Goal: Communication & Community: Ask a question

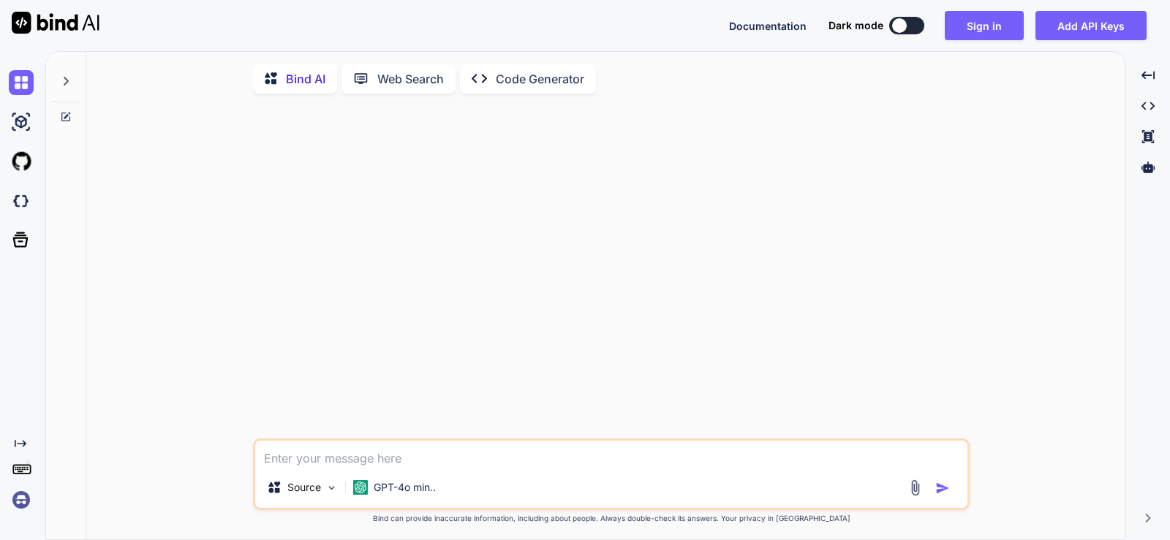
click at [415, 463] on textarea at bounding box center [611, 454] width 712 height 26
type textarea "x"
type textarea "s"
type textarea "x"
type textarea "sp"
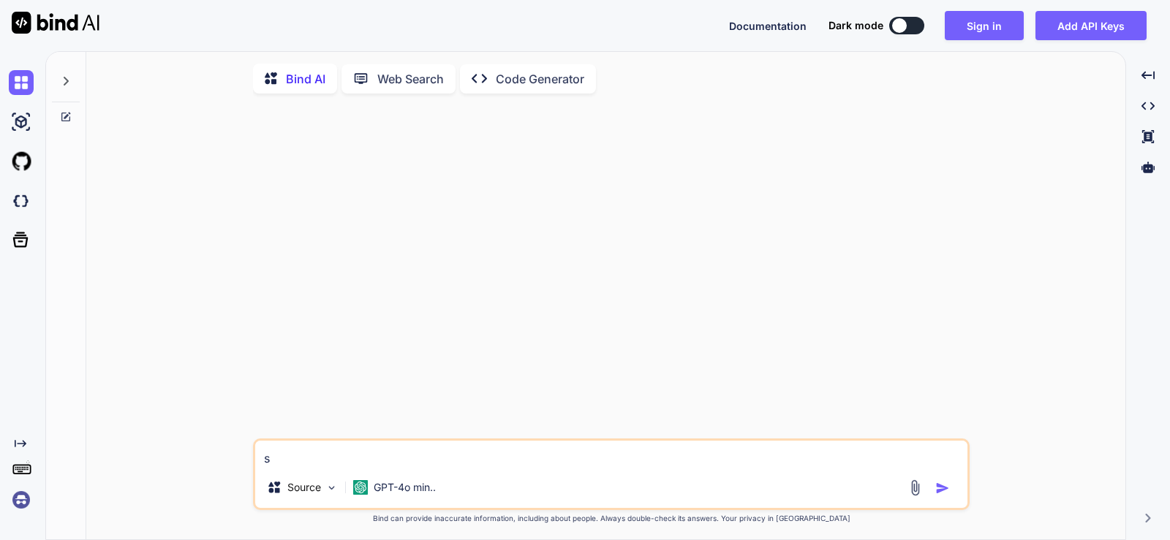
type textarea "x"
type textarea "spe"
type textarea "x"
type textarea "spel"
type textarea "x"
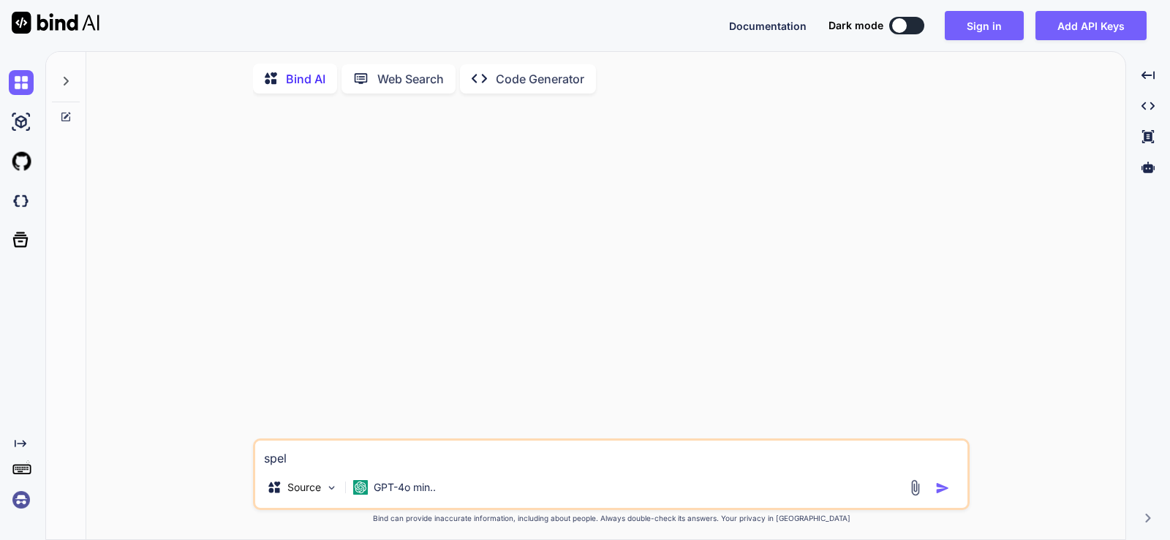
type textarea "spell"
type textarea "x"
type textarea "spell"
type textarea "x"
type textarea "spell c"
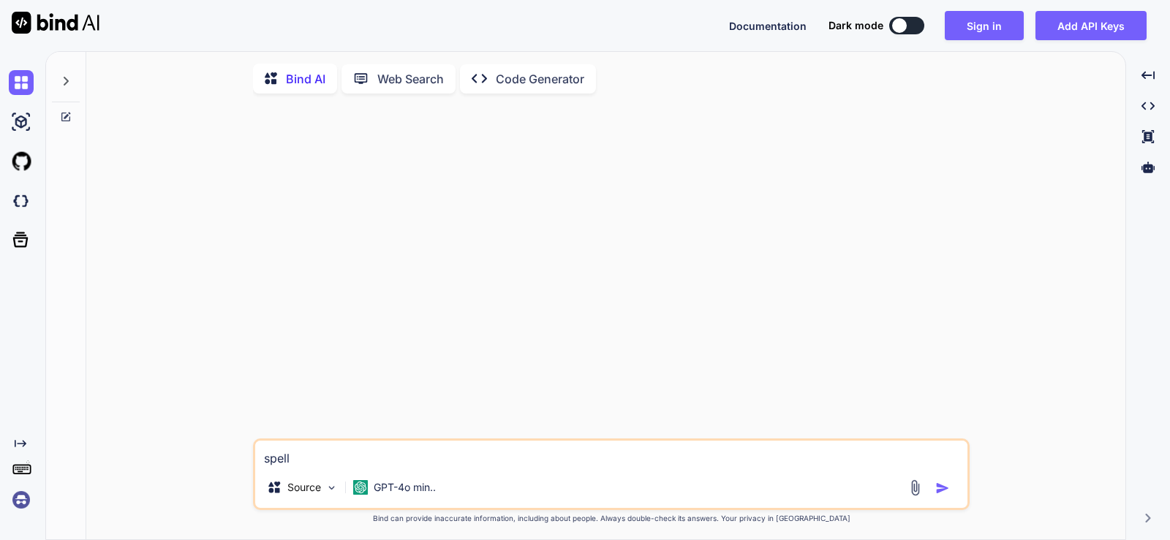
type textarea "x"
type textarea "spell ch"
type textarea "x"
type textarea "spell che"
type textarea "x"
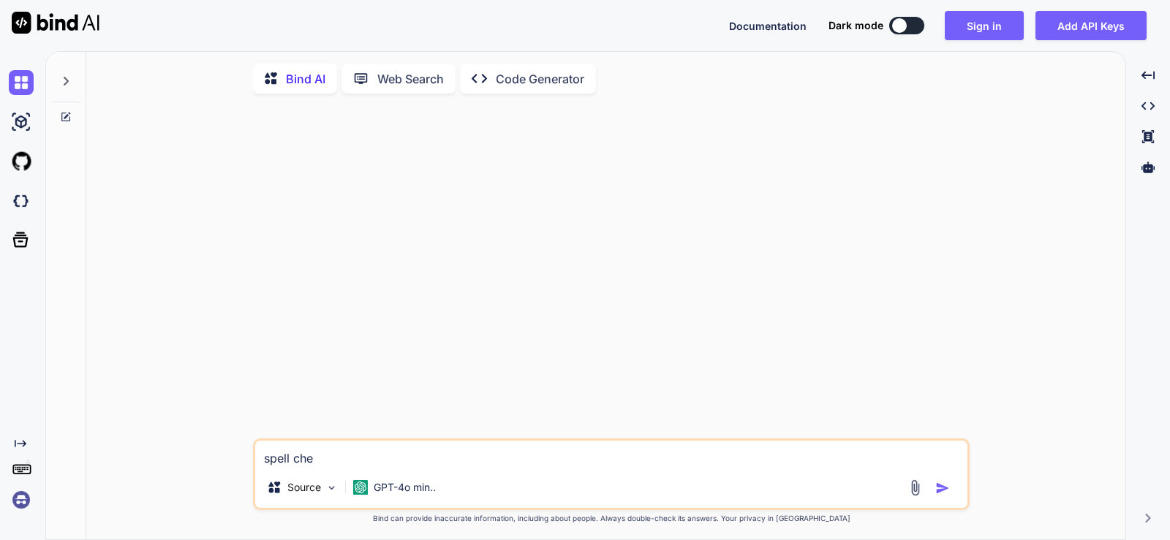
type textarea "spell chec"
type textarea "x"
type textarea "spell check"
type textarea "x"
type textarea "spell check"
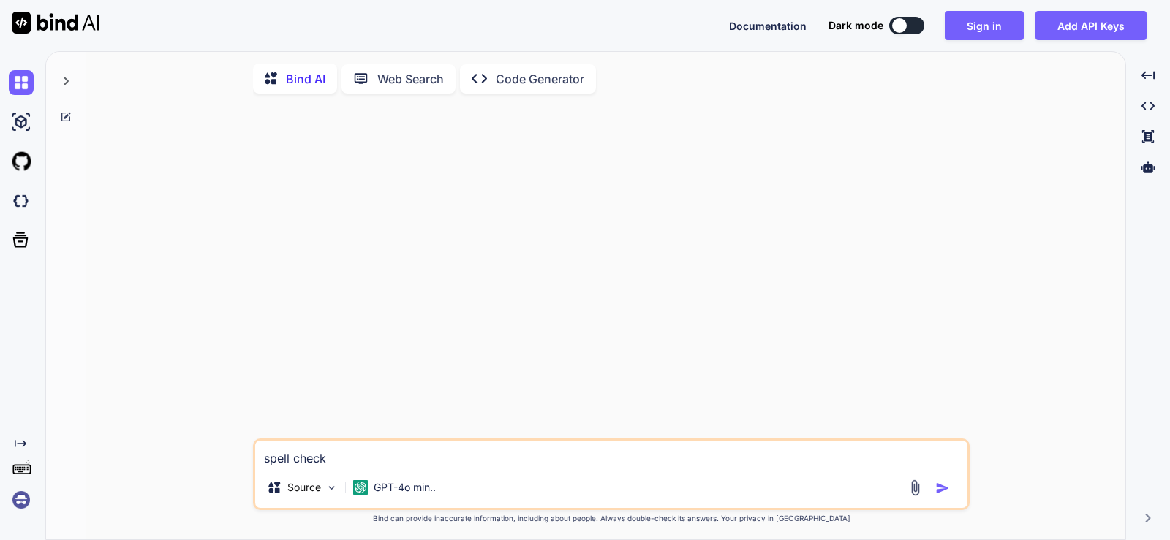
type textarea "x"
type textarea "spell check a"
type textarea "x"
type textarea "spell check an"
type textarea "x"
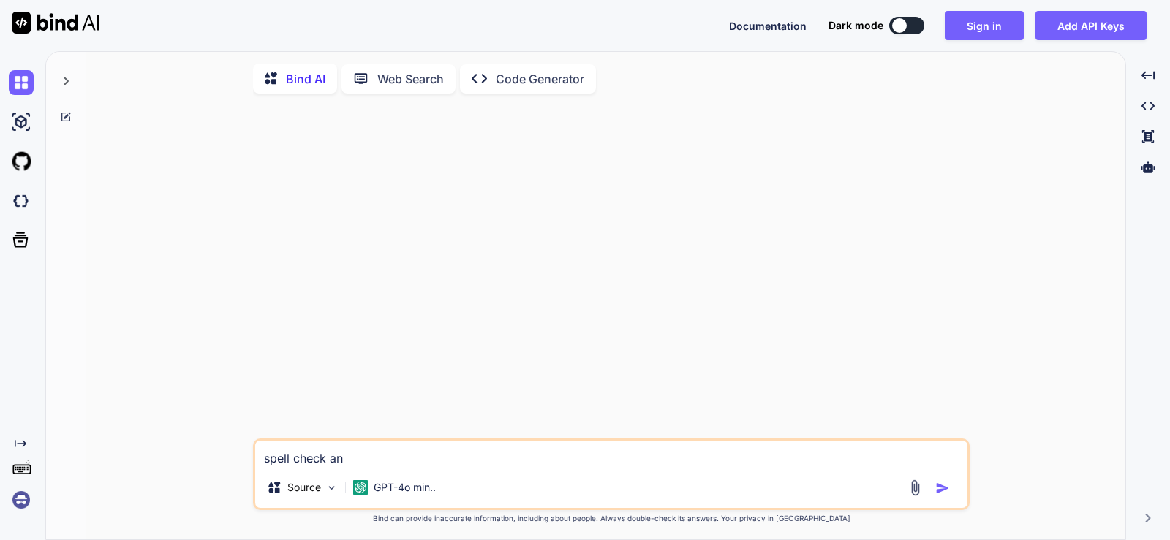
type textarea "spell check and"
type textarea "x"
type textarea "spell check and"
type textarea "x"
type textarea "spell check and m"
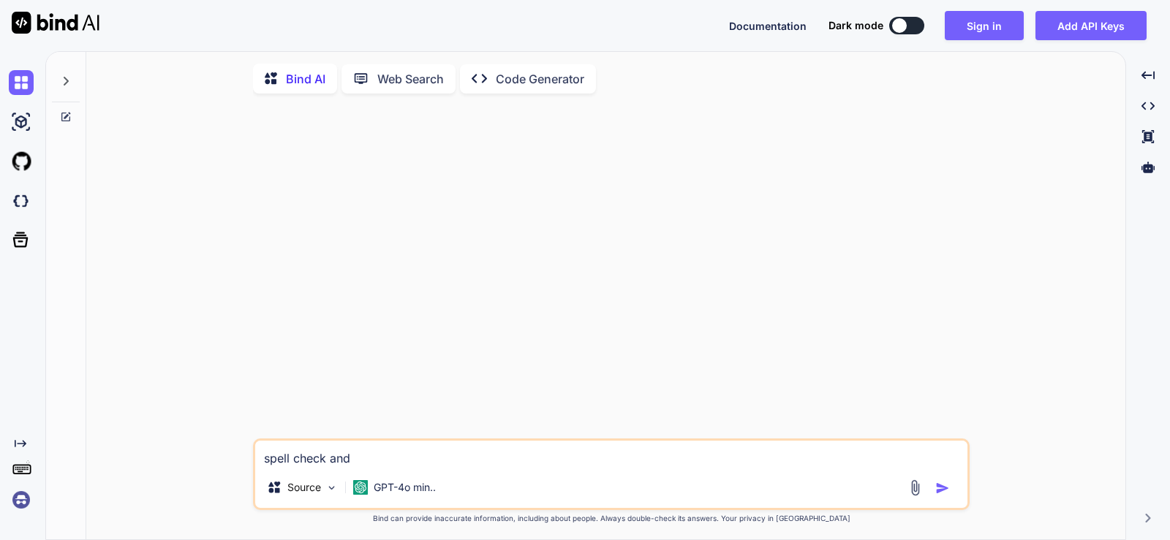
type textarea "x"
type textarea "spell check and ma"
type textarea "x"
type textarea "spell check and mak"
type textarea "x"
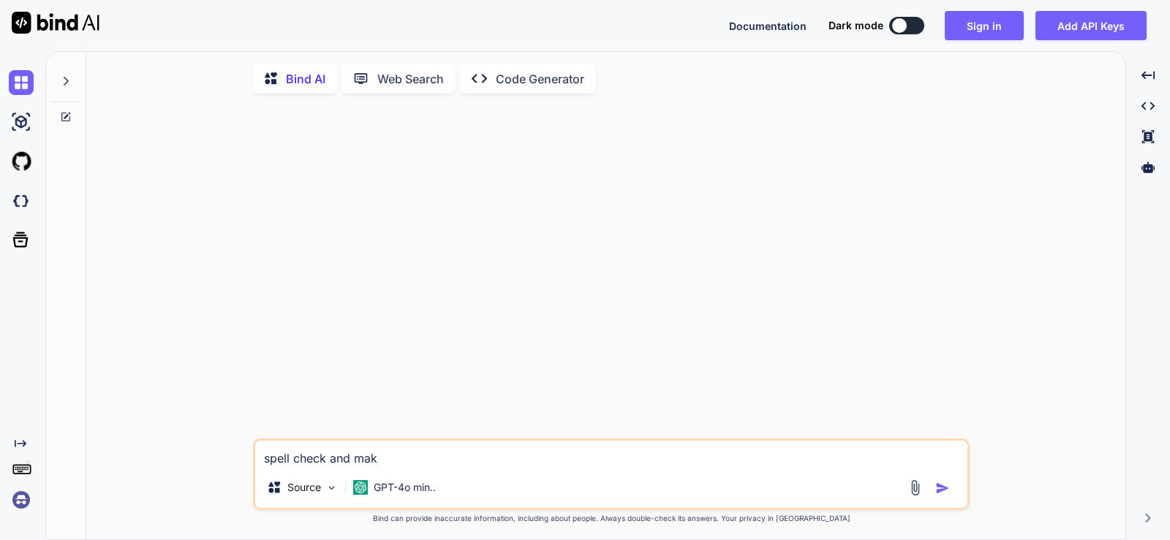
type textarea "spell check and make"
type textarea "x"
type textarea "spell check and make"
type textarea "x"
type textarea "spell check and make i"
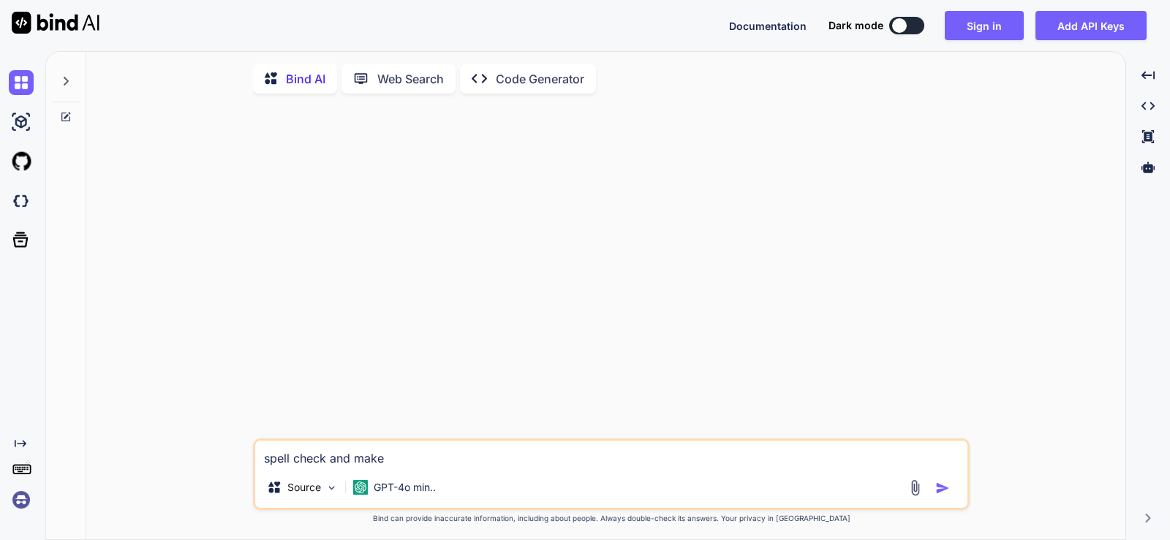
type textarea "x"
type textarea "spell check and make it"
type textarea "x"
type textarea "spell check and make it"
type textarea "x"
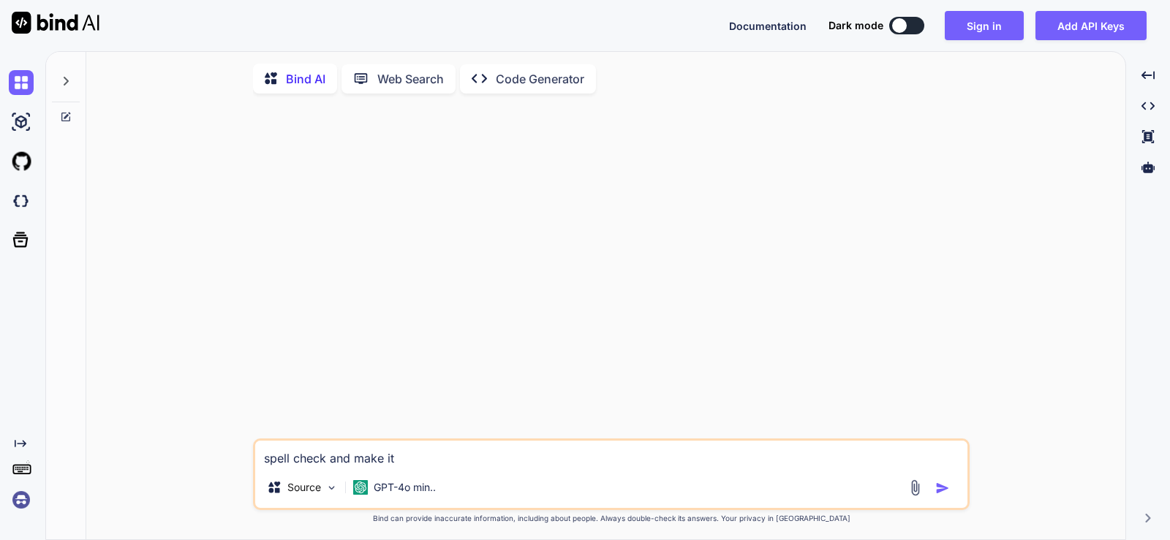
type textarea "spell check and make it m"
type textarea "x"
type textarea "spell check and make it mo"
type textarea "x"
type textarea "spell check and make it mor"
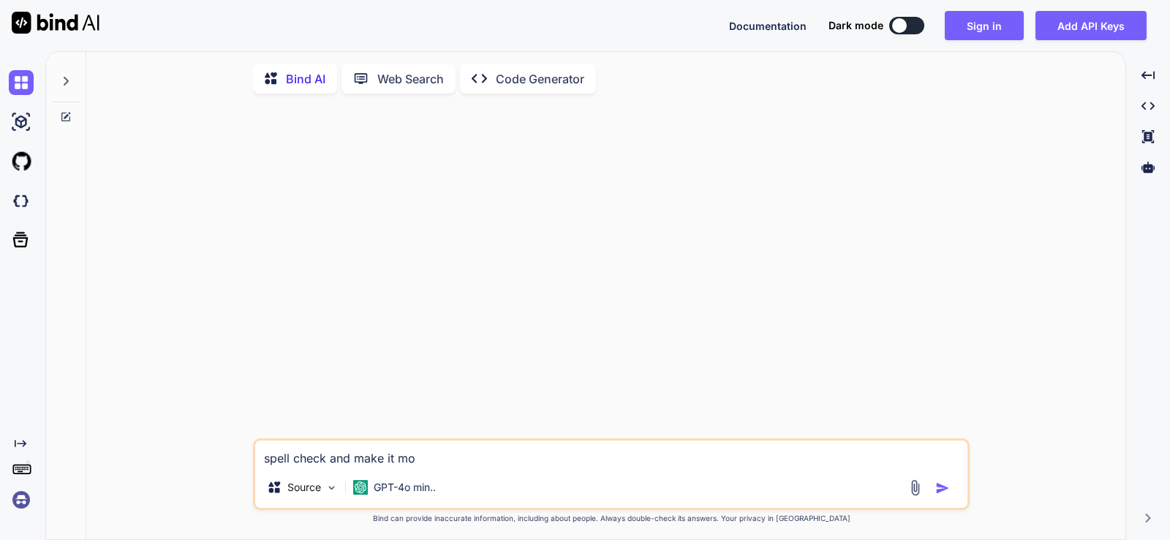
type textarea "x"
type textarea "spell check and make it more"
type textarea "x"
type textarea "spell check and make it more"
type textarea "x"
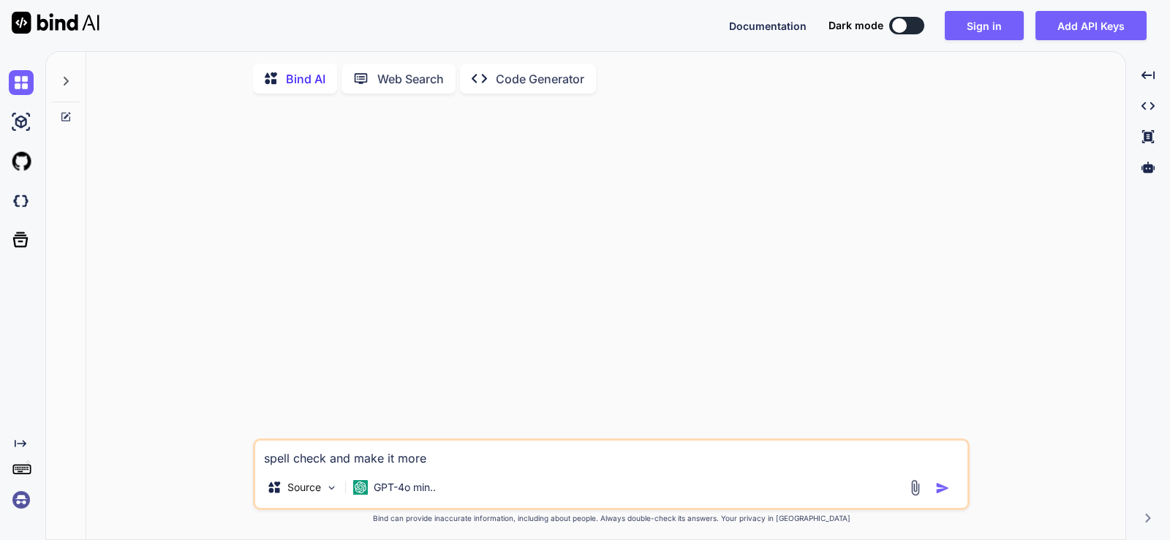
type textarea "spell check and make it more p"
type textarea "x"
type textarea "spell check and make it more pr"
type textarea "x"
type textarea "spell check and make it more pro"
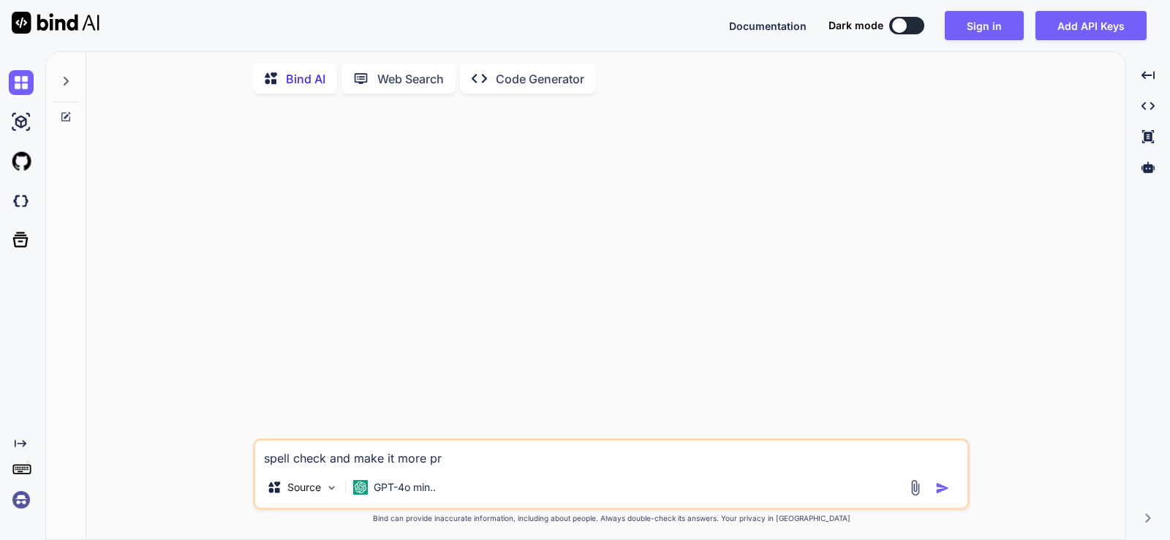
type textarea "x"
type textarea "spell check and make it more prof"
type textarea "x"
type textarea "spell check and make it more profe"
type textarea "x"
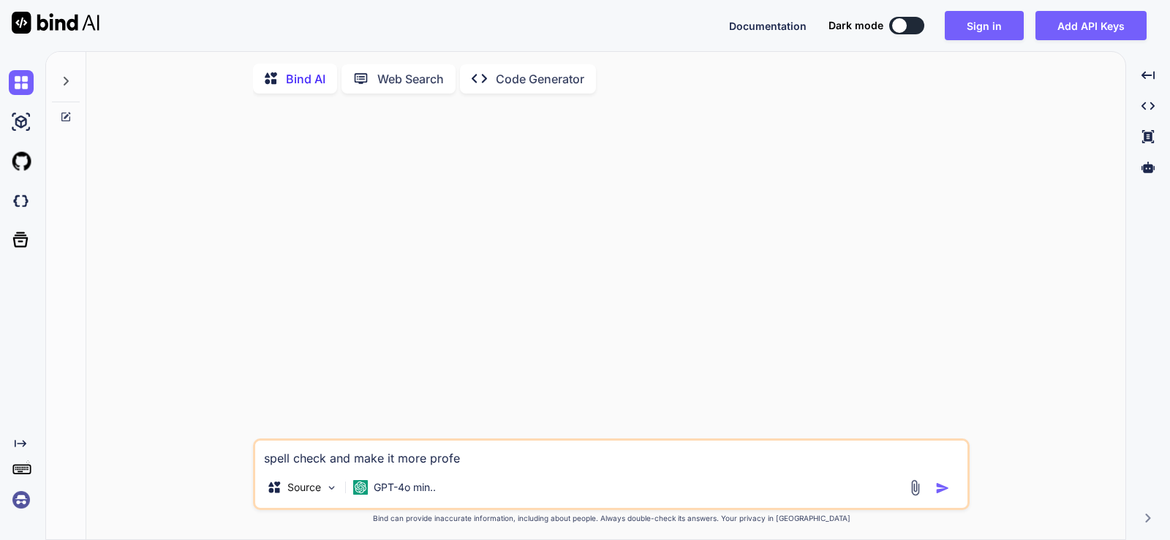
type textarea "spell check and make it more prof"
type textarea "x"
type textarea "spell check and make it more pro"
type textarea "x"
type textarea "spell check and make it more prof"
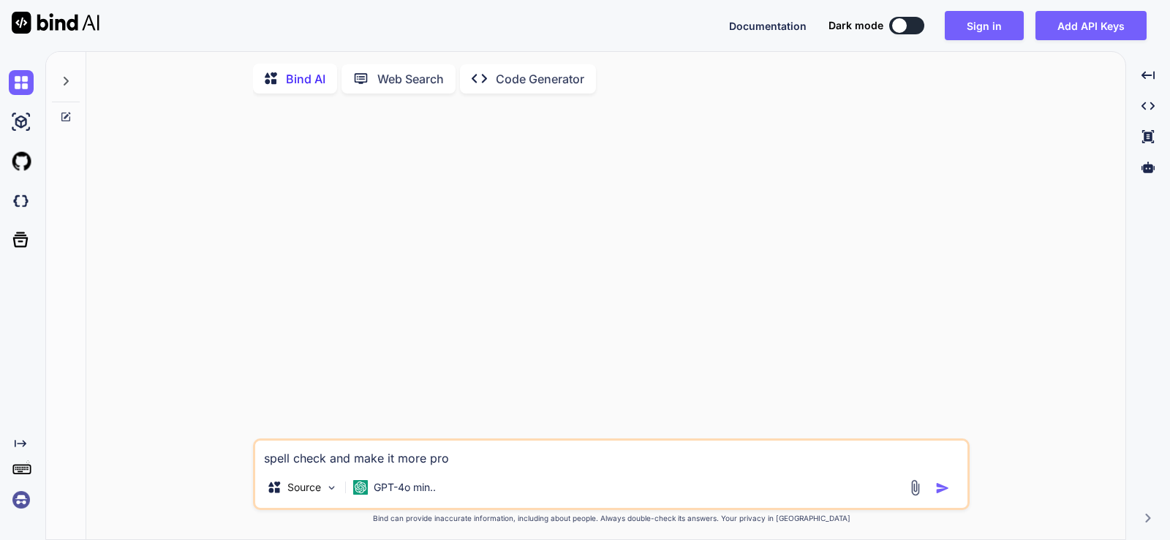
type textarea "x"
type textarea "spell check and make it more profe"
type textarea "x"
type textarea "spell check and make it more profes"
type textarea "x"
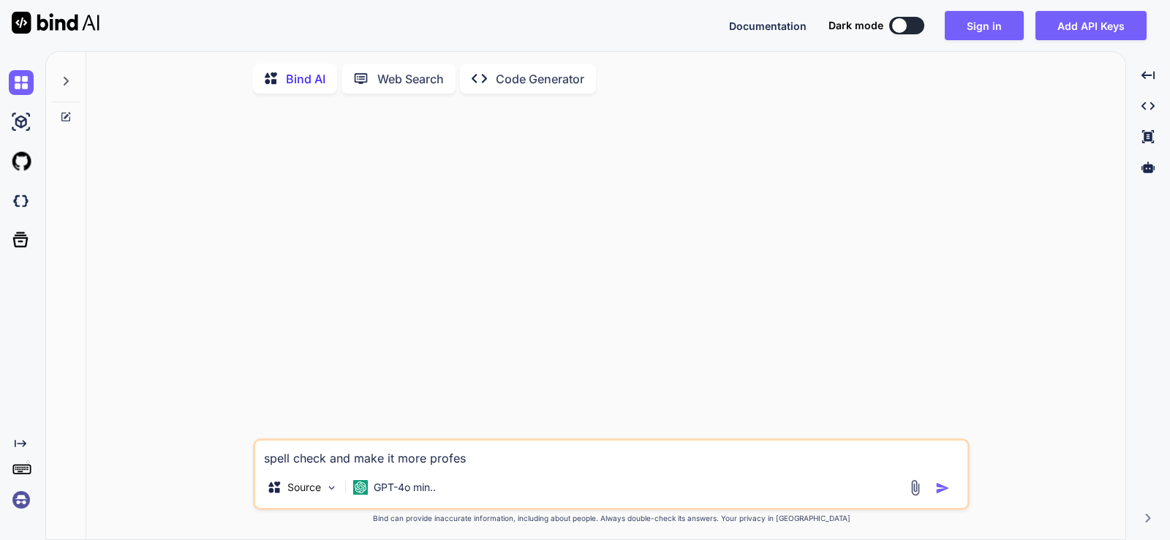
type textarea "spell check and make it more profess"
type textarea "x"
type textarea "spell check and make it more professi"
type textarea "x"
type textarea "spell check and make it more professio"
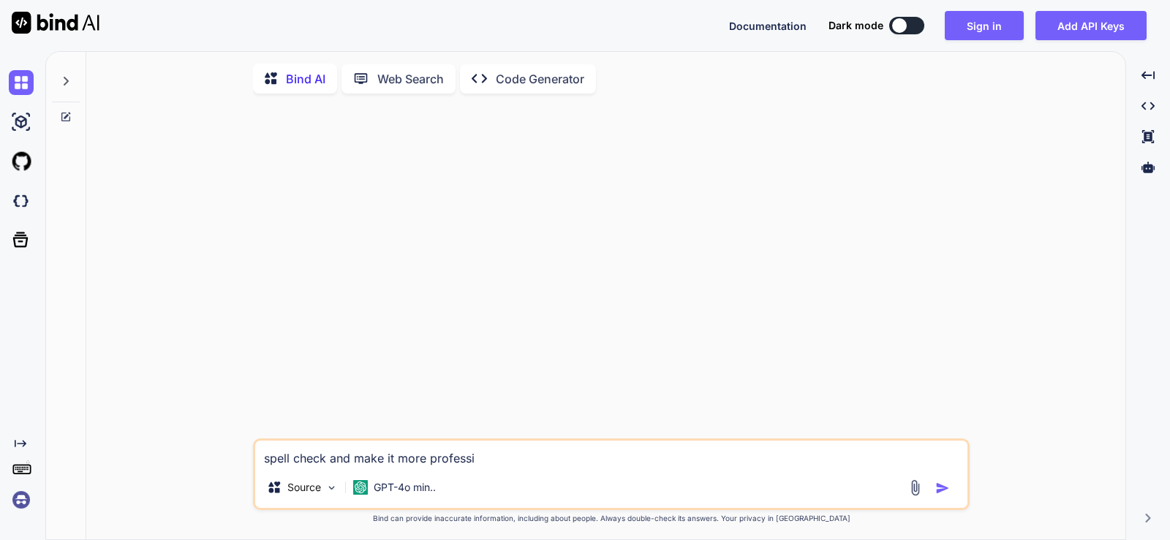
type textarea "x"
type textarea "spell check and make it more professiona"
type textarea "x"
type textarea "spell check and make it more professional"
type textarea "x"
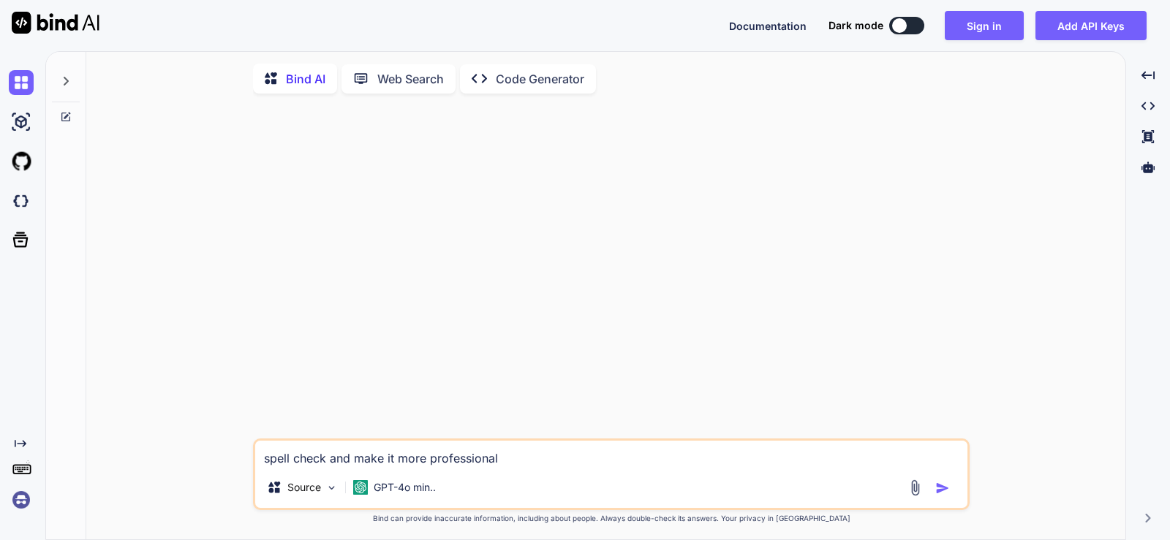
type textarea "spell check and make it more professional"
type textarea "x"
type textarea "spell check and make it more professional i"
type textarea "x"
type textarea "spell check and make it more professional in"
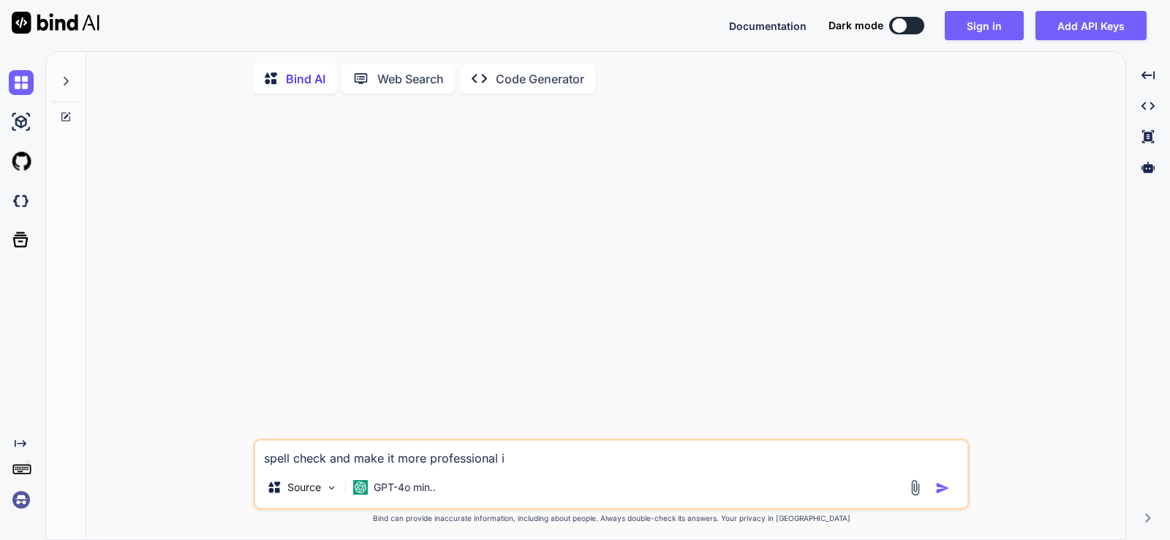
type textarea "x"
type textarea "spell check and make it more professional in"
type textarea "x"
type textarea "spell check and make it more professional in t"
type textarea "x"
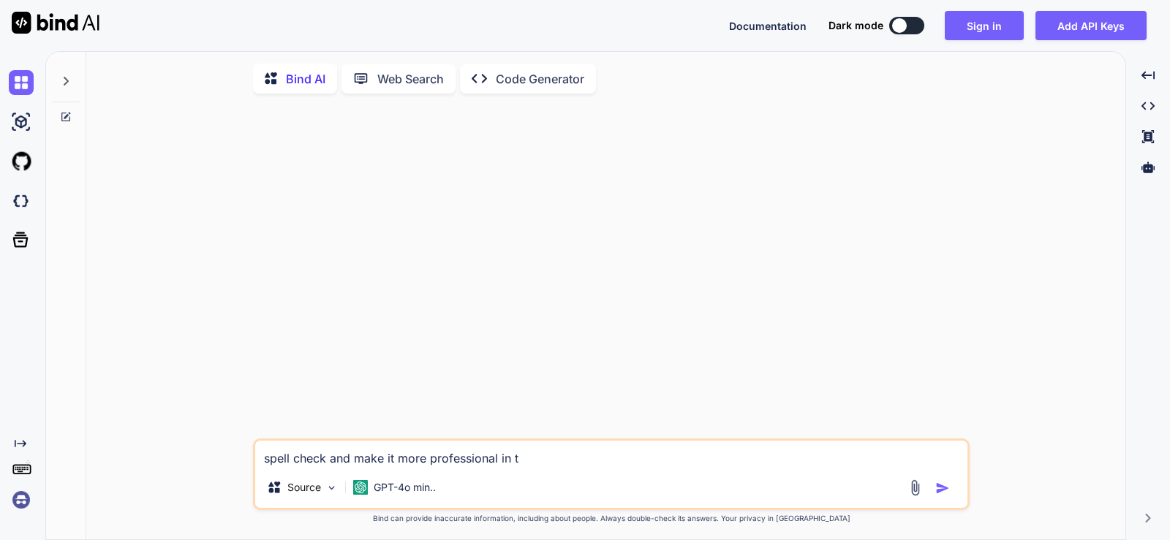
type textarea "spell check and make it more professional in to"
type textarea "x"
type textarea "spell check and make it more professional in ton"
type textarea "x"
type textarea "spell check and make it more professional in tone"
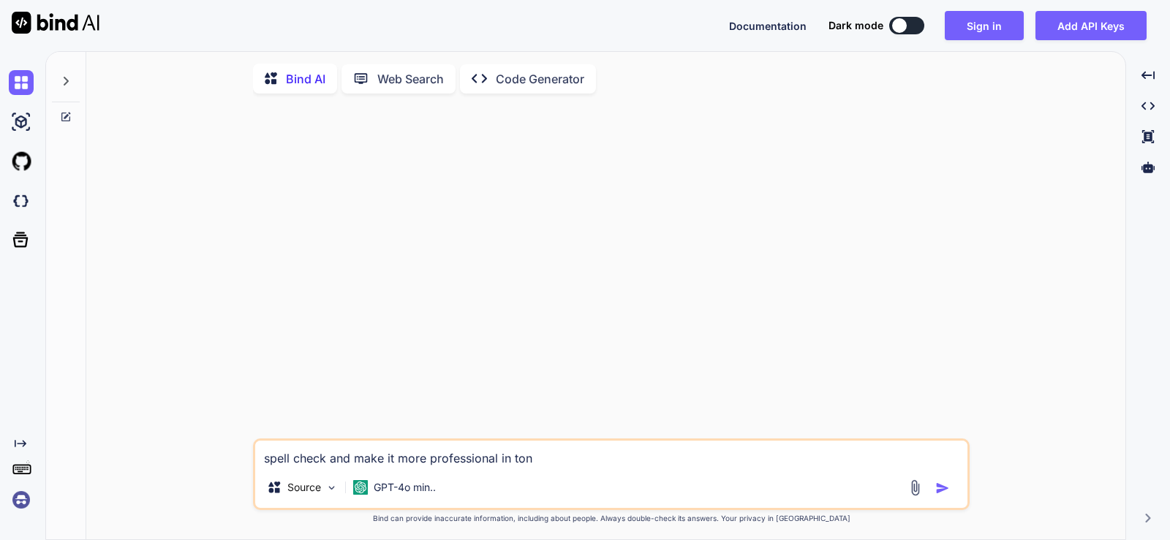
type textarea "x"
type textarea "spell check and make it more professional in tone"
type textarea "x"
type textarea "spell check and make it more professional in tone ""
type textarea "x"
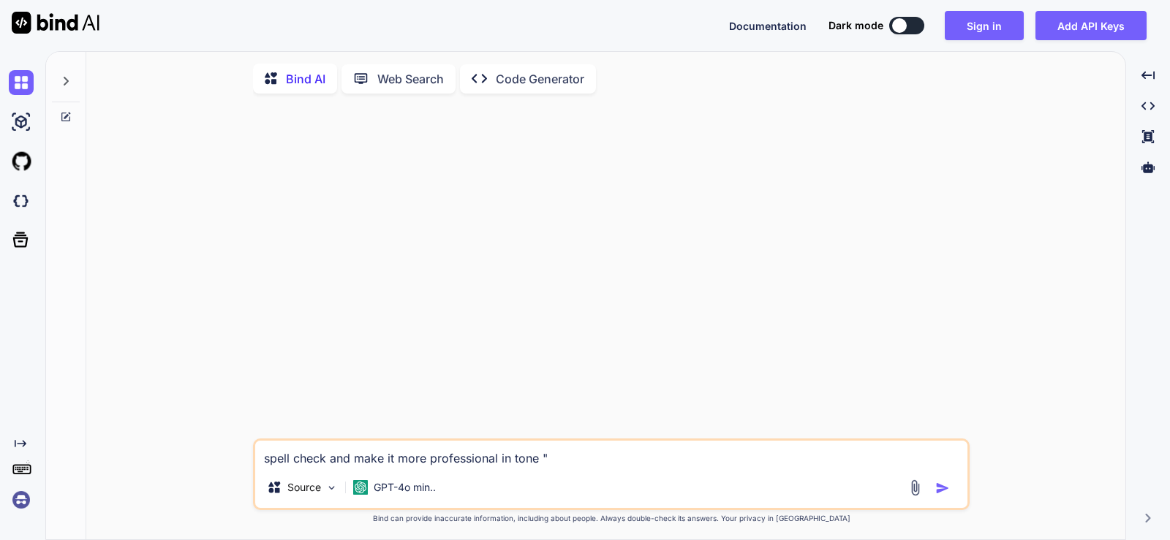
type textarea "spell check and make it more professional in tone """
type textarea "x"
paste textarea "• Work on creating the prototype desktop application installable set-up and cre…"
type textarea "spell check and make it more professional in tone "• Work on creating the proto…"
type textarea "x"
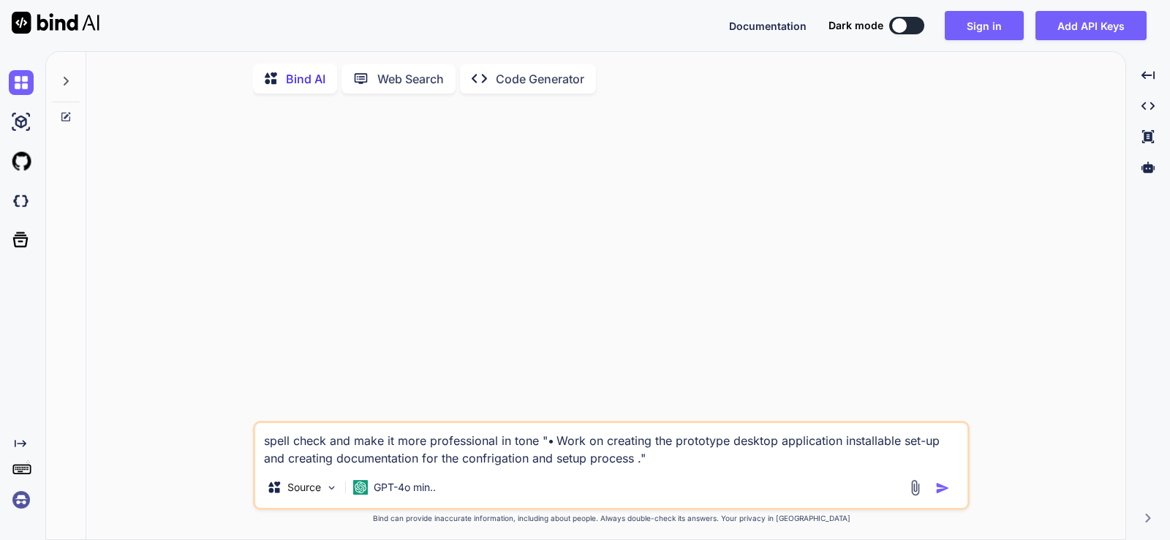
type textarea "spell check and make it more professional in tone "• Work on creating the proto…"
type textarea "x"
type textarea "spell check and make it more professional in tone "• Work on creating the proto…"
type textarea "x"
type textarea "spell check, and make it more professional in tone "• Work on creating the prot…"
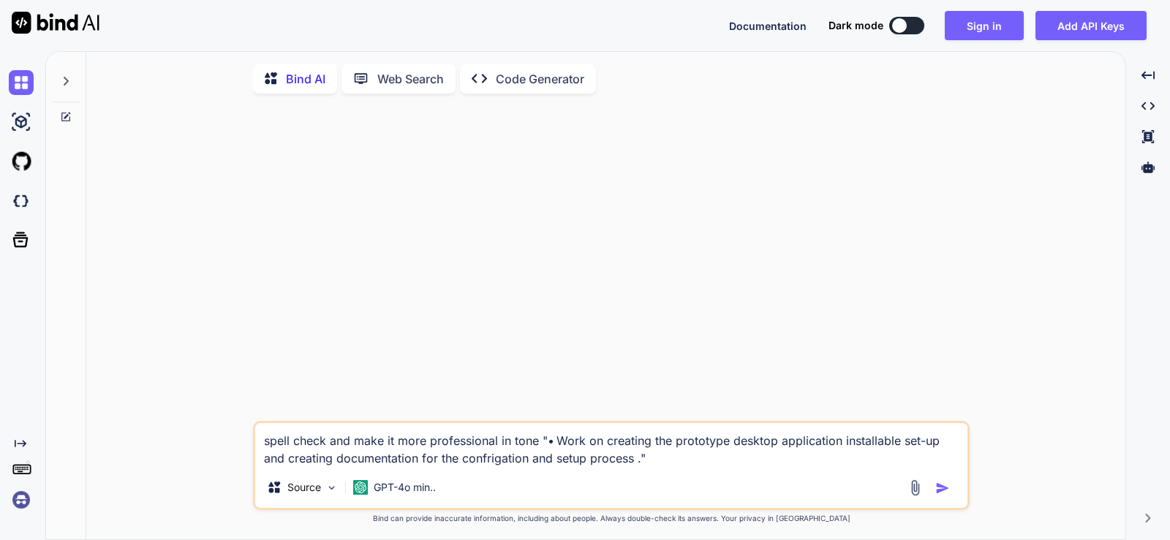
type textarea "x"
type textarea "spell check, and make it more professional in tone "• Work on creating the prot…"
type textarea "x"
type textarea "spell check, g and make it more professional in tone "• Work on creating the pr…"
type textarea "x"
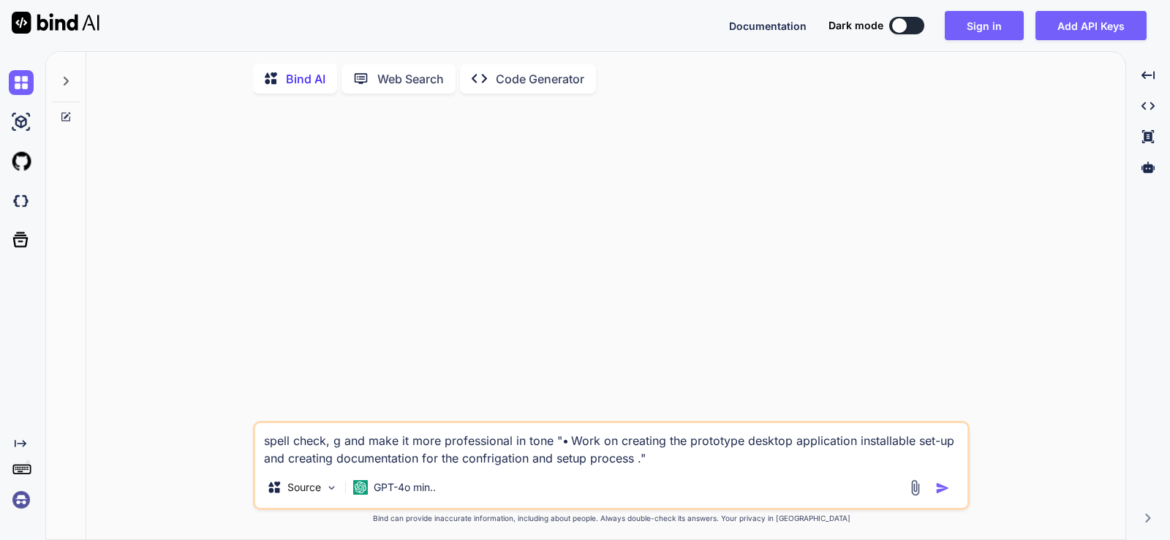
type textarea "spell check, [GEOGRAPHIC_DATA] and make it more professional in tone "• Work on…"
type textarea "x"
type textarea "spell check, gam and make it more professional in tone "• Work on creating the …"
type textarea "x"
type textarea "spell check, [PERSON_NAME] and make it more professional in tone "• Work on cre…"
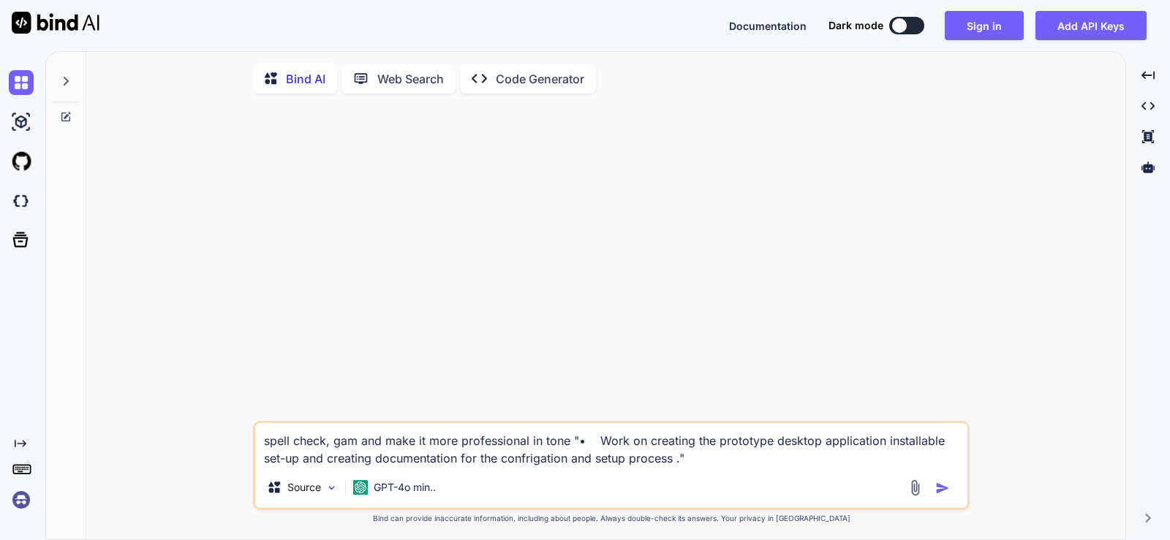
type textarea "x"
type textarea "spell check, gamma and make it more professional in tone "• Work on creating th…"
type textarea "x"
type textarea "spell check, gammar and make it more professional in tone "• Work on creating t…"
type textarea "x"
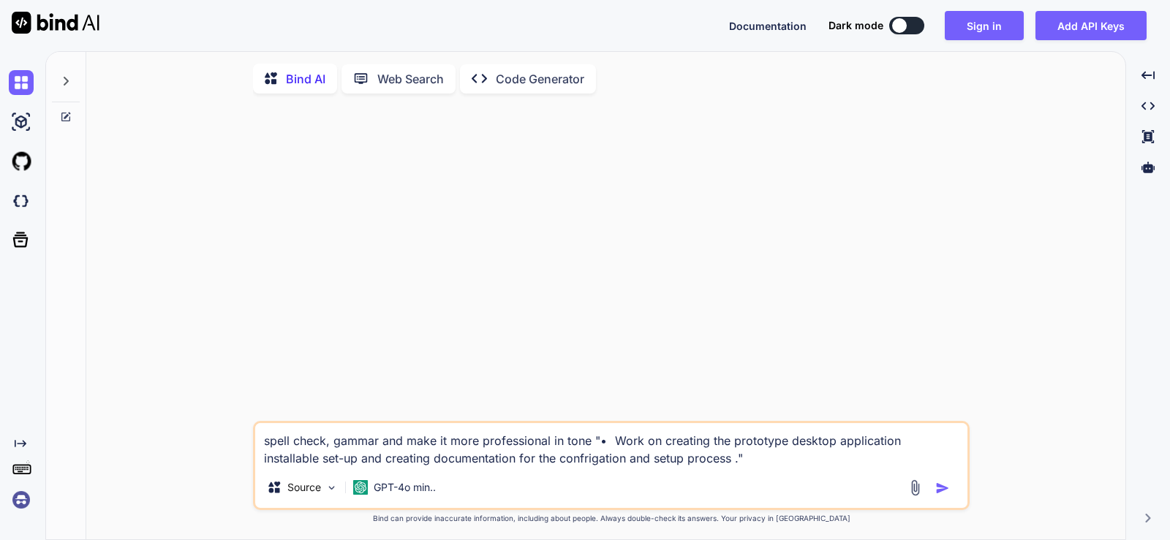
type textarea "spell check, gammar and make it more professional in tone "• Work on creating t…"
type textarea "x"
type textarea "spell check, gammar c and make it more professional in tone "• Work on creating…"
type textarea "x"
type textarea "spell check, gammar ch and make it more professional in tone "• Work on creatin…"
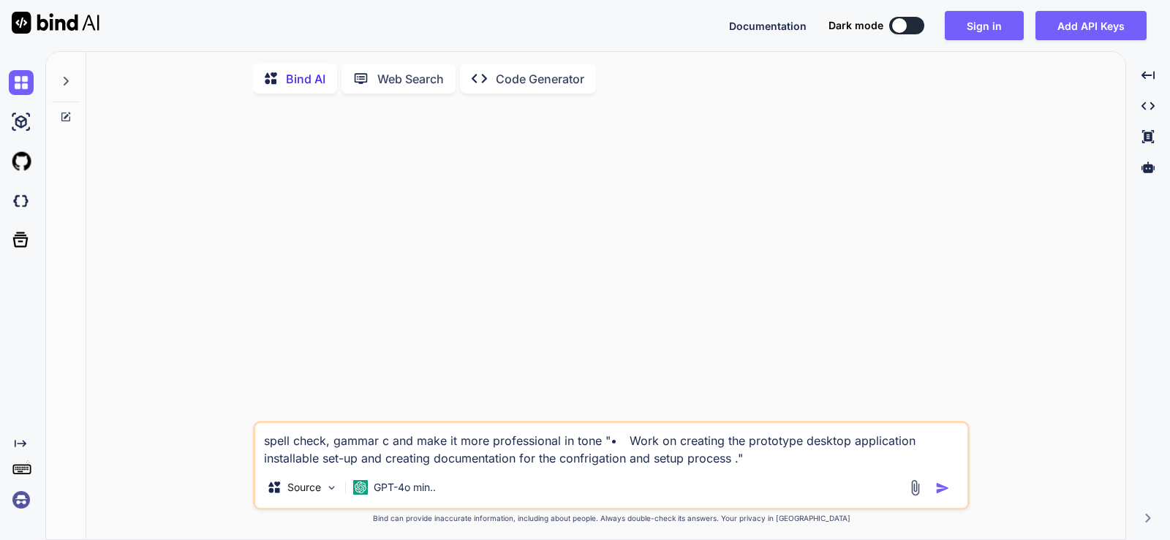
type textarea "x"
type textarea "spell check, gammar che and make it more professional in tone "• Work on creati…"
type textarea "x"
type textarea "spell check, gammar chec and make it more professional in tone "• Work on creat…"
type textarea "x"
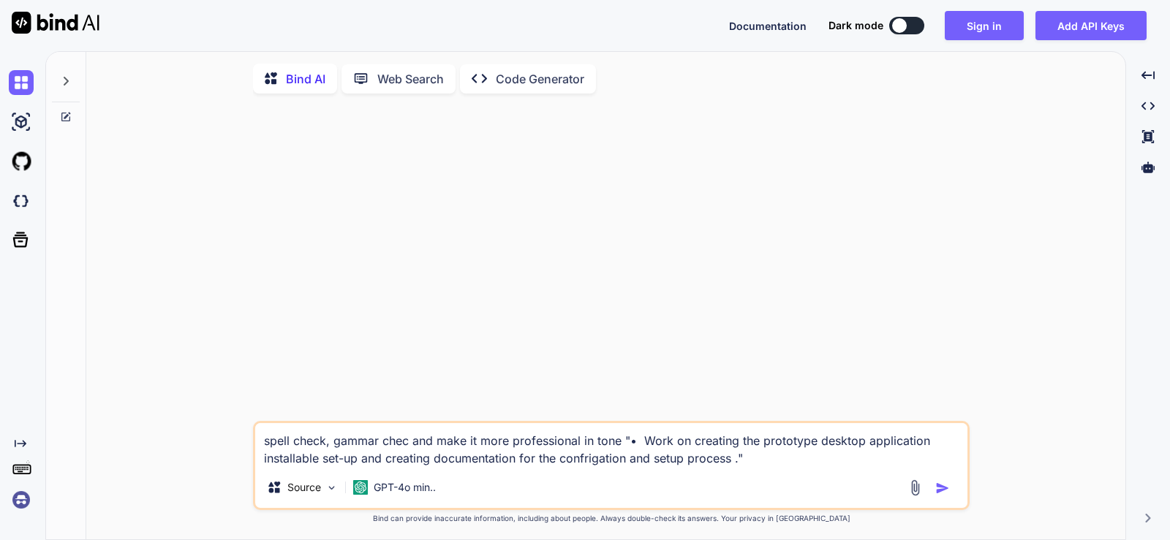
type textarea "spell check, gammar check and make it more professional in tone "• Work on crea…"
type textarea "x"
type textarea "spell check, gammr check and make it more professional in tone "• Work on creat…"
type textarea "x"
type textarea "spell check, gammer check and make it more professional in tone "• Work on crea…"
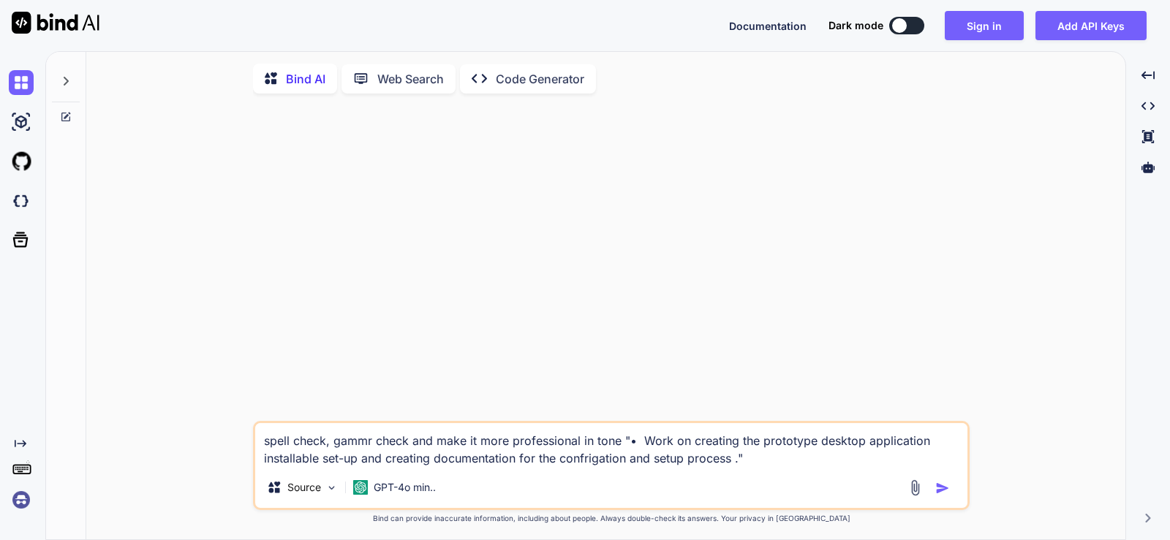
type textarea "x"
type textarea "spell check, gammer check and make it more professional ain tone "• Work on cre…"
type textarea "x"
type textarea "spell check, gammer check and make it more professional anin tone "• Work on cr…"
type textarea "x"
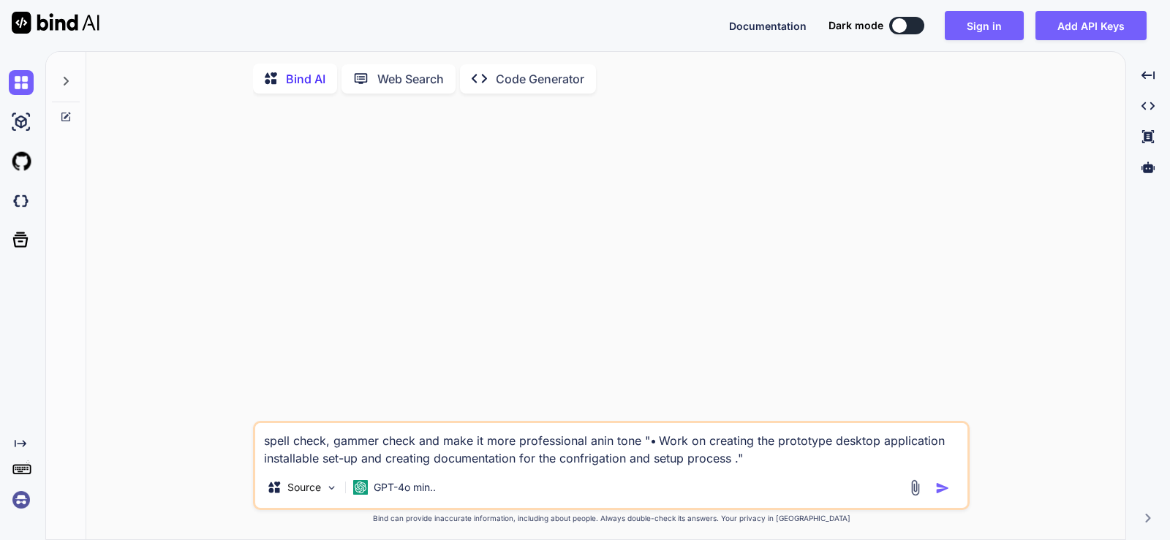
type textarea "spell check, gammer check and make it more professional andin tone "• Work on c…"
type textarea "x"
type textarea "spell check, gammer check and make it more professional and in tone "• Work on …"
type textarea "x"
type textarea "spell check, gammer check and make it more professional and tin tone "• Work on…"
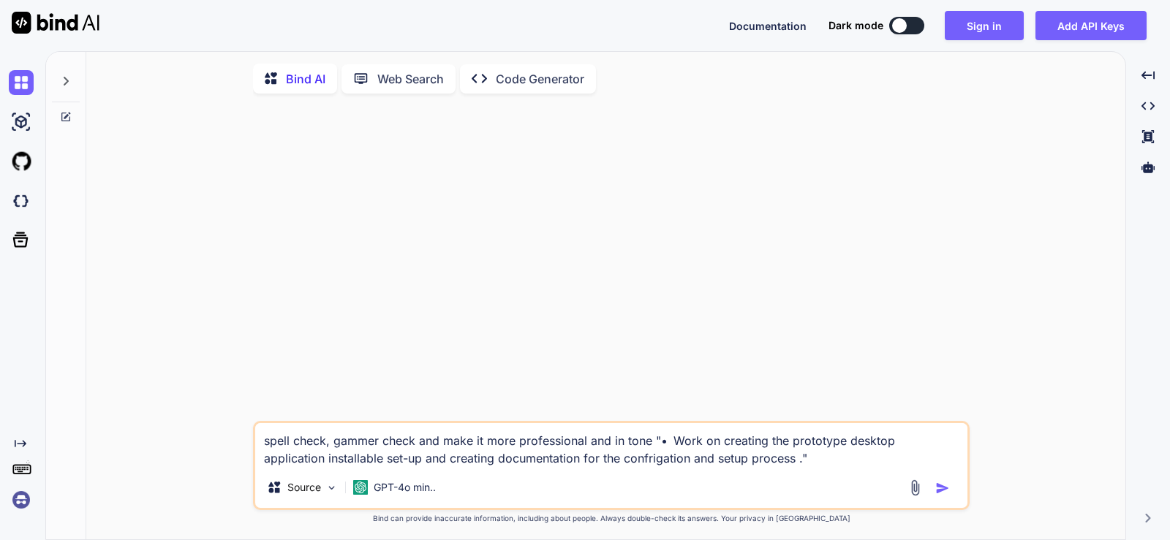
type textarea "x"
type textarea "spell check, gammer check and make it more professional and tein tone "• Work o…"
type textarea "x"
type textarea "spell check, gammer check and make it more professional and tecin tone "• Work …"
type textarea "x"
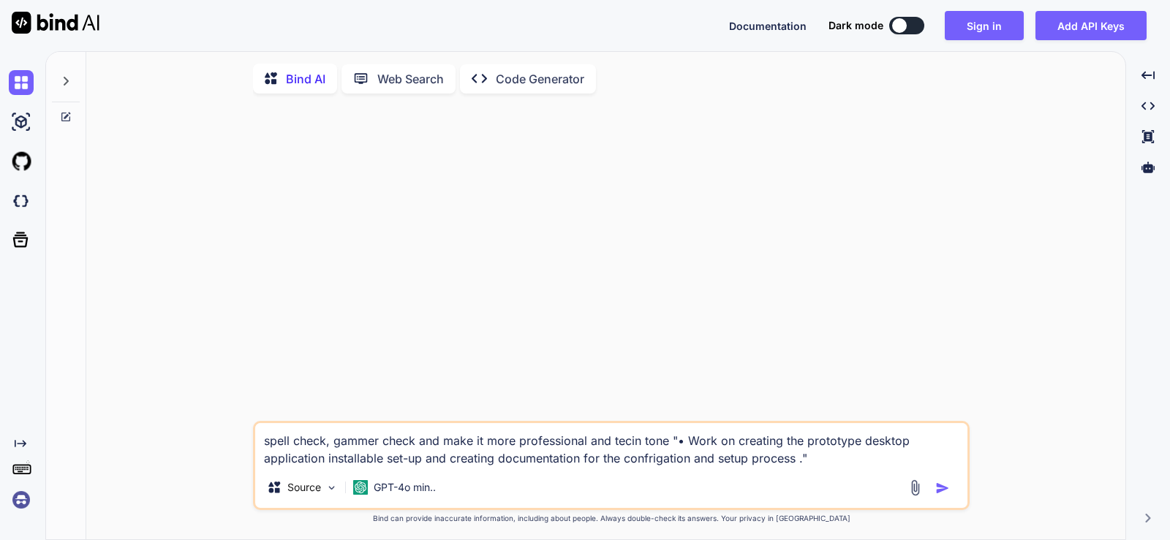
type textarea "spell check, gammer check and make it more professional and techin tone "• Work…"
type textarea "x"
type textarea "spell check, gammer check and make it more professional and technin tone "• Wor…"
type textarea "x"
type textarea "spell check, gammer check and make it more professional and techin tone "• Work…"
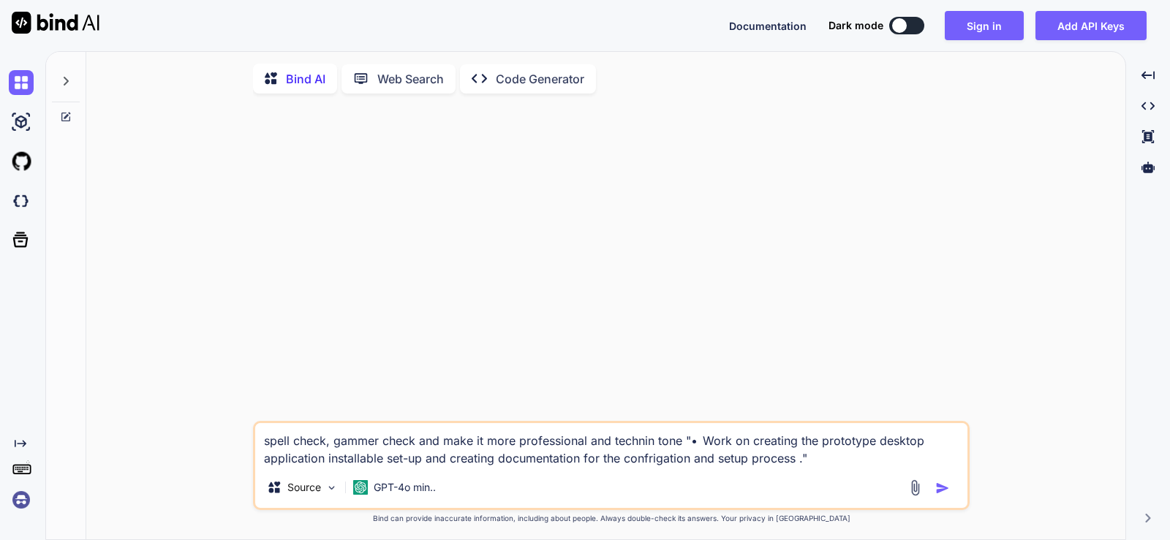
type textarea "x"
type textarea "spell check, gammer check and make it more professional and technin tone "• Wor…"
type textarea "x"
type textarea "spell check, gammer check and make it more professional and techniin tone "• Wo…"
type textarea "x"
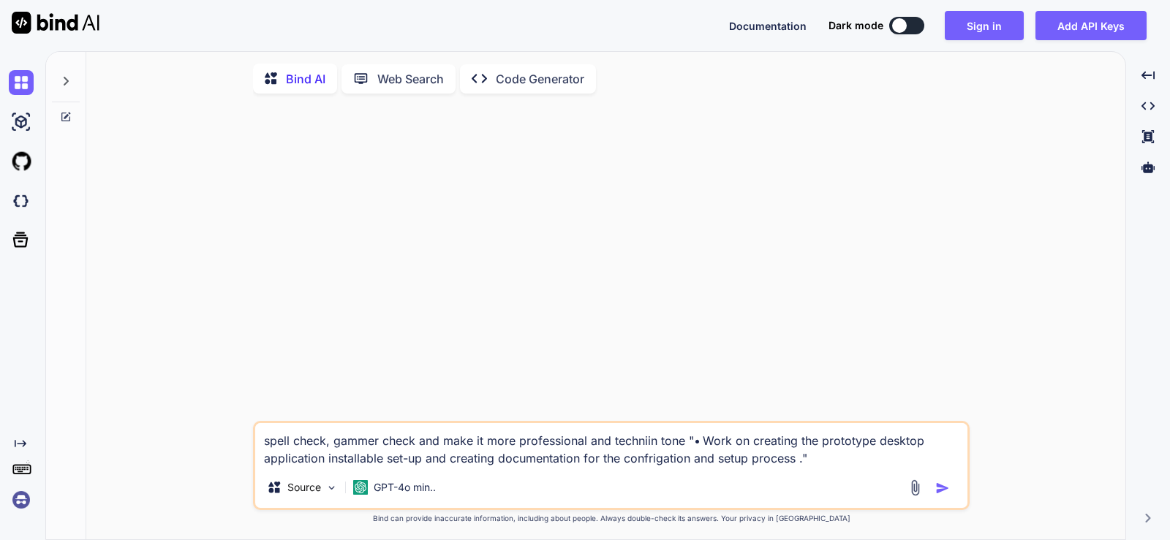
type textarea "spell check, gammer check and make it more professional and technicin tone "• W…"
type textarea "x"
type textarea "spell check, gammer check and make it more professional and technicain tone "• …"
type textarea "x"
type textarea "spell check, gammer check and make it more professional and technicalin tone "•…"
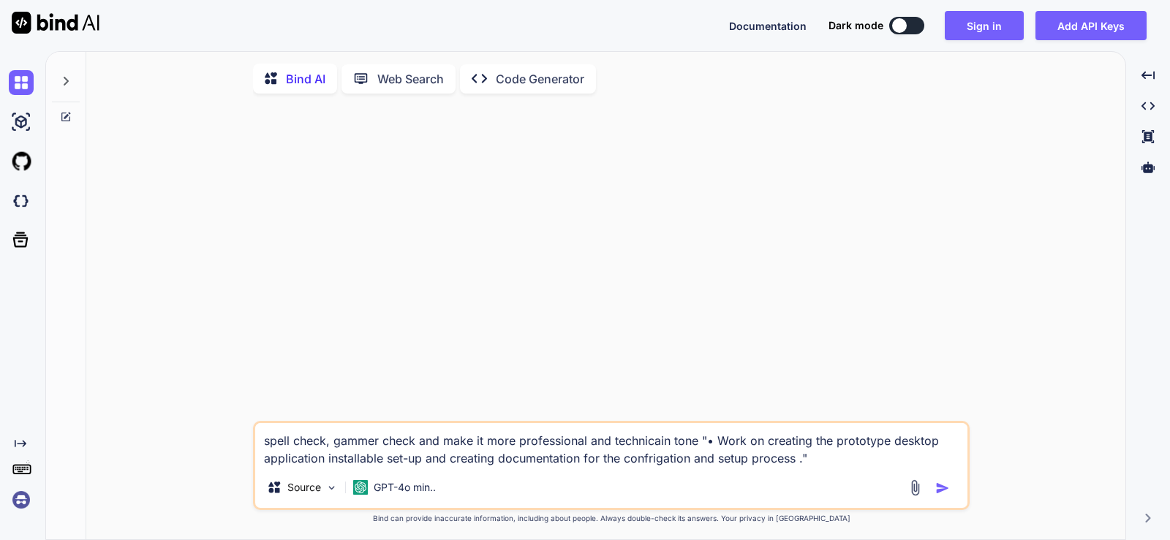
type textarea "x"
type textarea "spell check, gammer check and make it more professional and technical in tone "…"
type textarea "x"
type textarea "spell check, grammar check and make it more professional and technical in tone …"
type textarea "x"
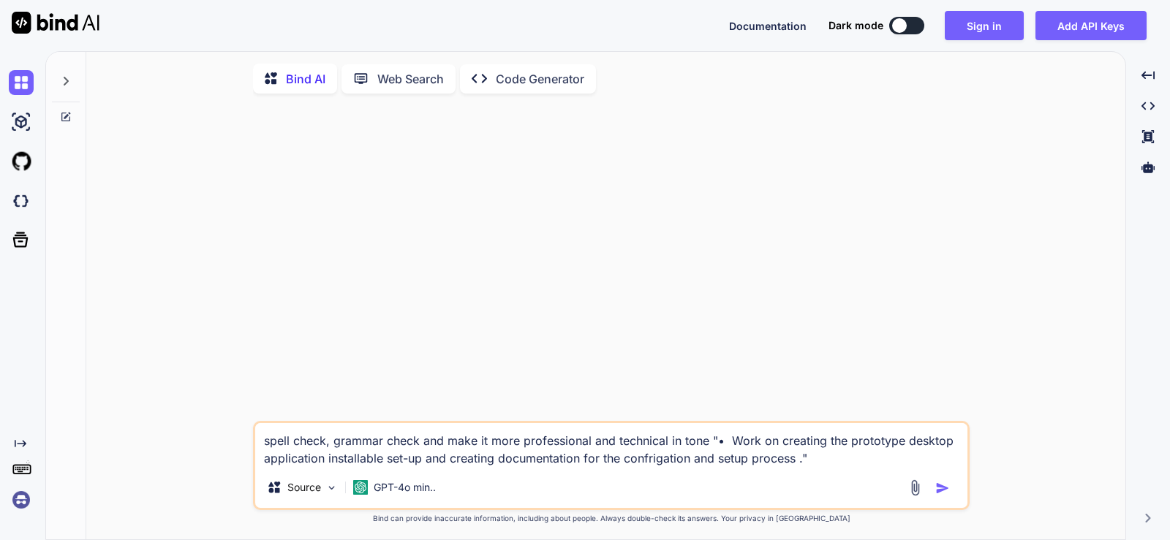
type textarea "spell check, grammar check and make it more professional and technical in tone …"
click at [948, 488] on img "button" at bounding box center [942, 488] width 15 height 15
type textarea "x"
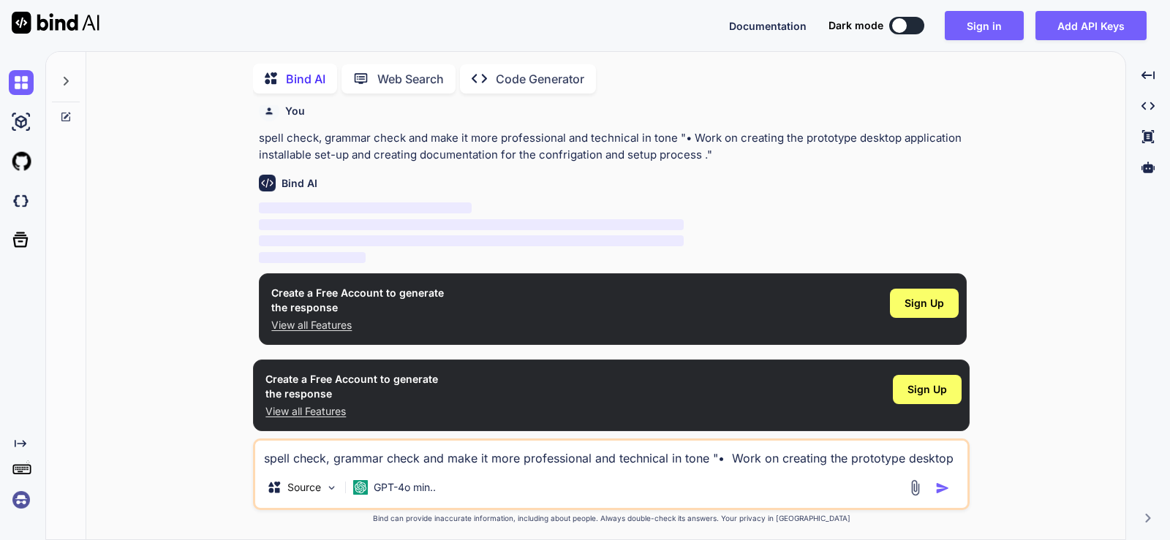
scroll to position [6, 0]
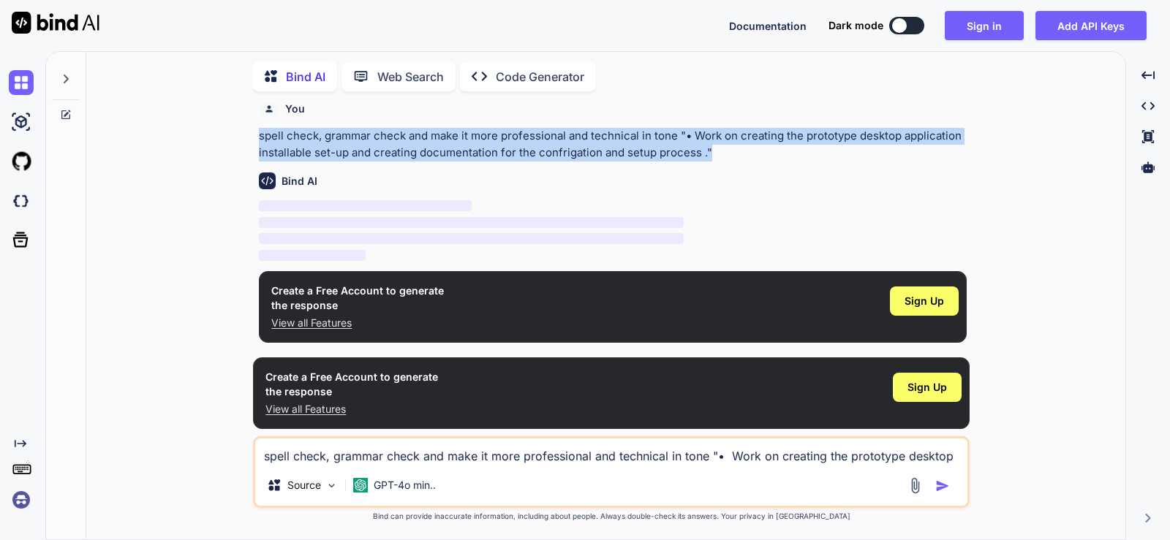
drag, startPoint x: 714, startPoint y: 153, endPoint x: 260, endPoint y: 130, distance: 454.7
click at [260, 130] on p "spell check, grammar check and make it more professional and technical in tone …" at bounding box center [613, 144] width 708 height 33
copy p "spell check, grammar check and make it more professional and technical in tone …"
click at [27, 499] on img at bounding box center [21, 500] width 25 height 25
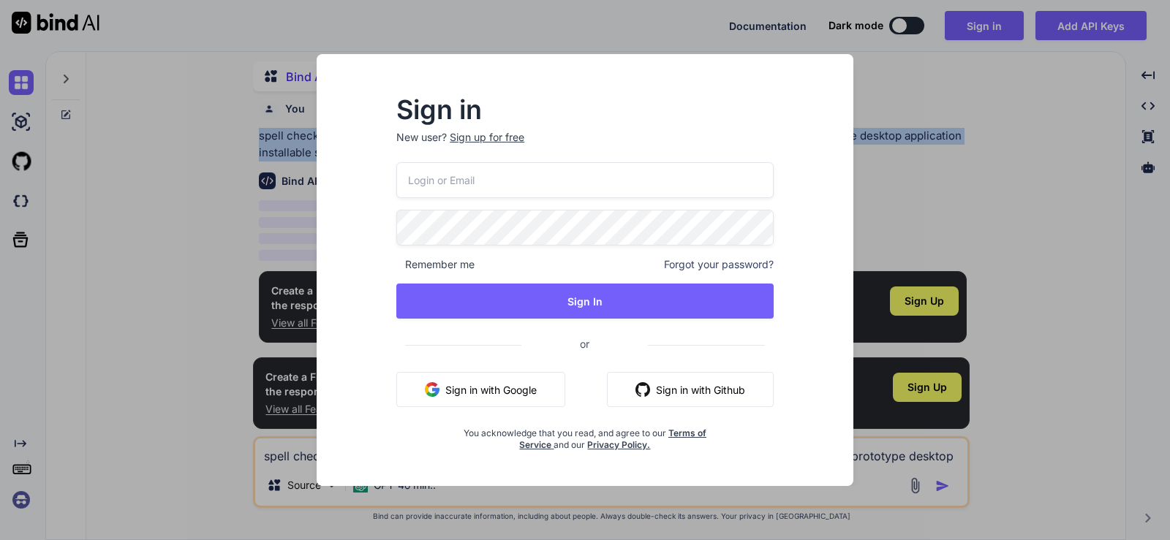
type input "[EMAIL_ADDRESS][DOMAIN_NAME]"
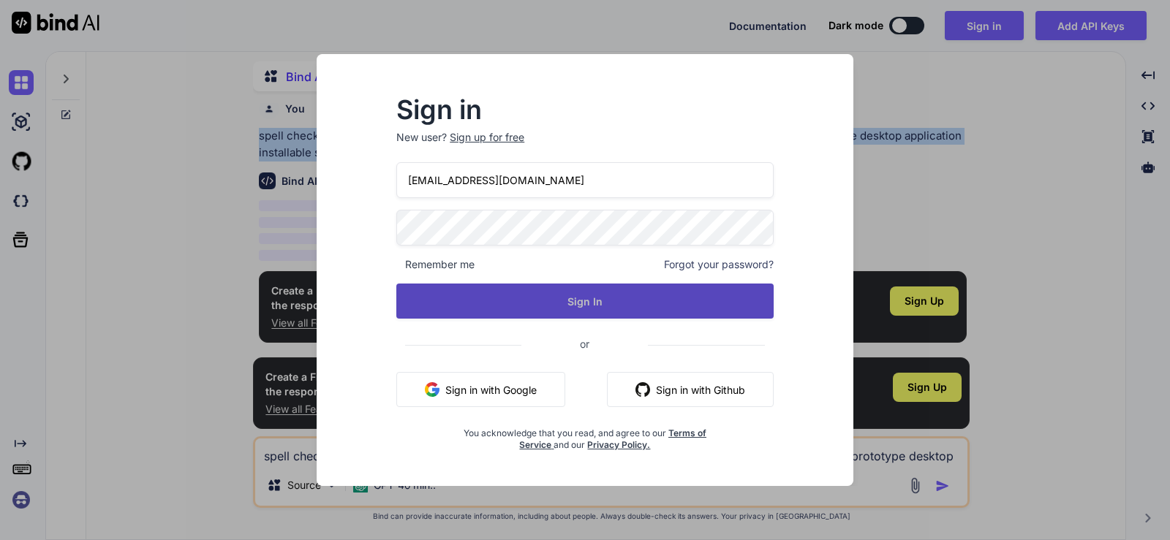
click at [529, 297] on button "Sign In" at bounding box center [584, 301] width 377 height 35
click at [604, 297] on button "Sign In" at bounding box center [584, 301] width 377 height 35
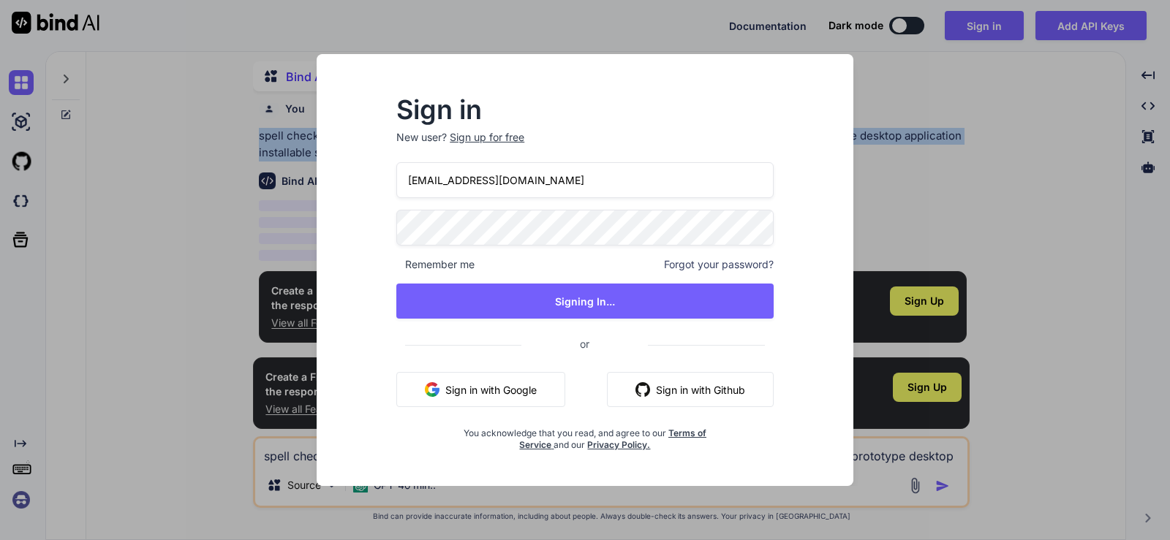
scroll to position [0, 0]
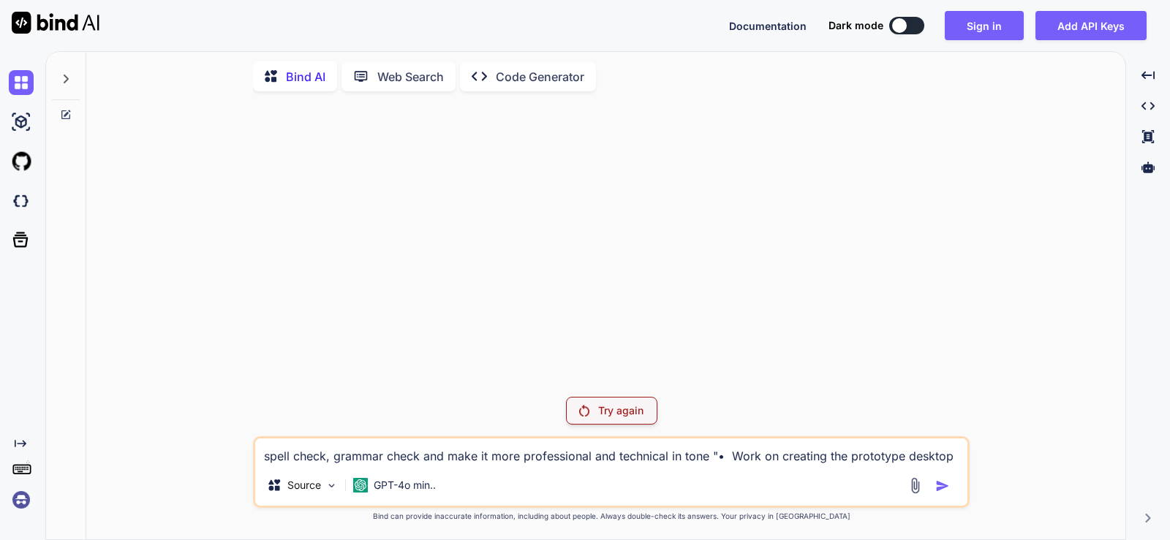
click at [604, 409] on p "Try again" at bounding box center [620, 411] width 45 height 15
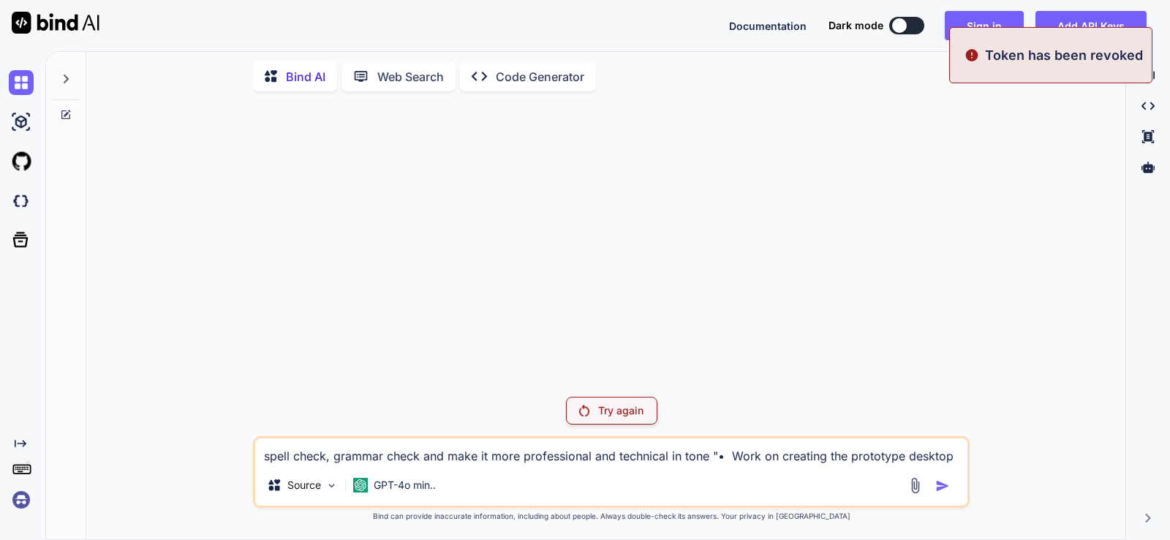
click at [610, 407] on p "Try again" at bounding box center [620, 411] width 45 height 15
click at [67, 77] on icon at bounding box center [66, 79] width 5 height 9
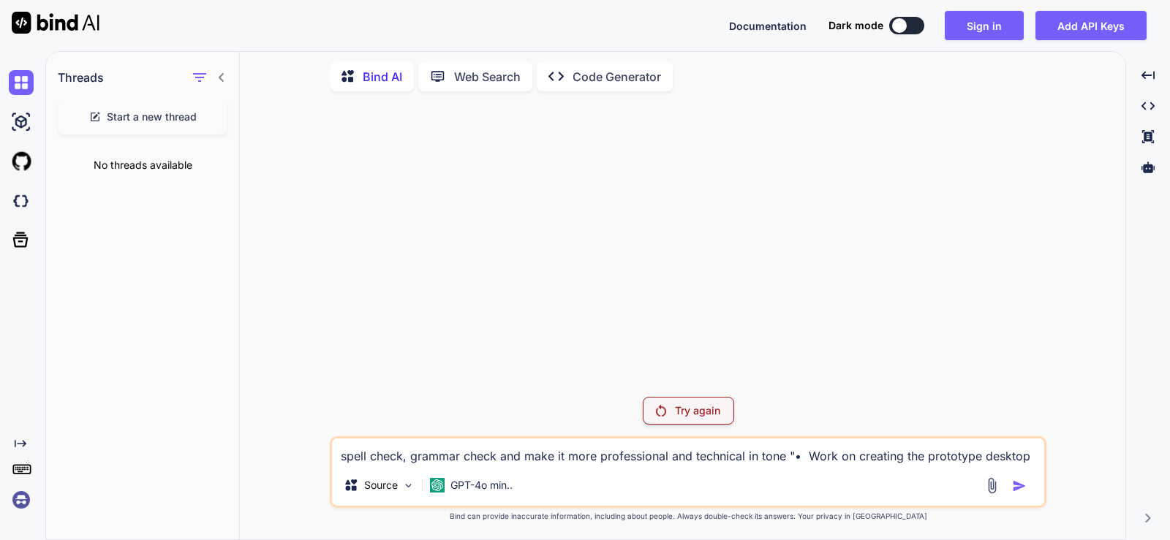
click at [137, 113] on span "Start a new thread" at bounding box center [152, 117] width 90 height 15
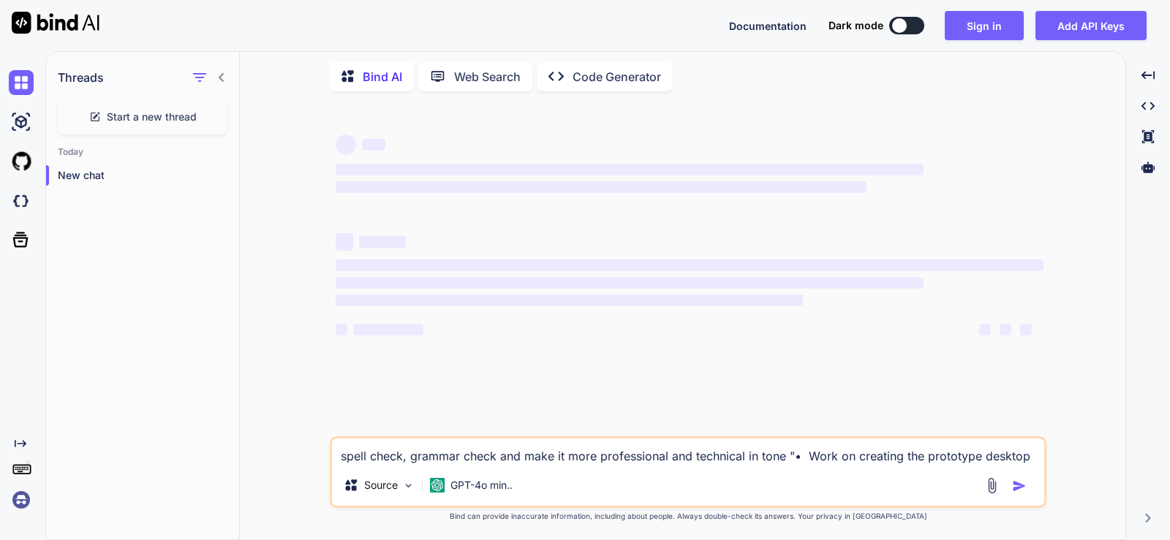
type textarea "x"
click at [393, 458] on textarea "spell check, grammar check and make it more professional and technical in tone …" at bounding box center [688, 452] width 712 height 26
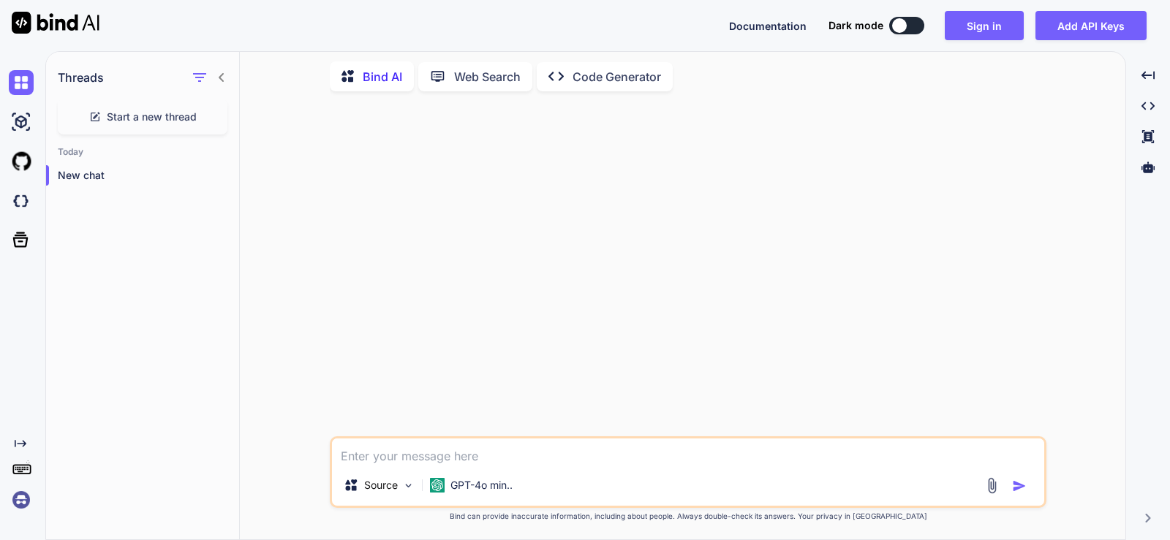
paste textarea "spell check, grammar check and make it more professional and technical in tone …"
type textarea "spell check, grammar check and make it more professional and technical in tone …"
type textarea "x"
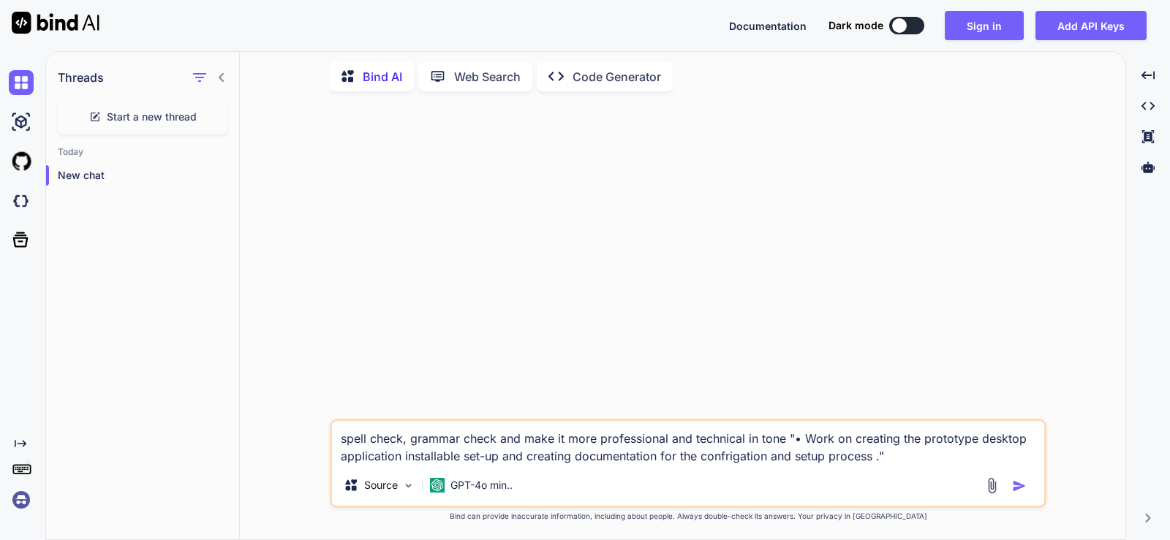
type textarea "spell check, grammar check and make it more professional and technical in tone …"
type textarea "x"
type textarea "spell check, grammar check and make it more professional and technical in tone …"
click at [1022, 488] on img "button" at bounding box center [1019, 486] width 15 height 15
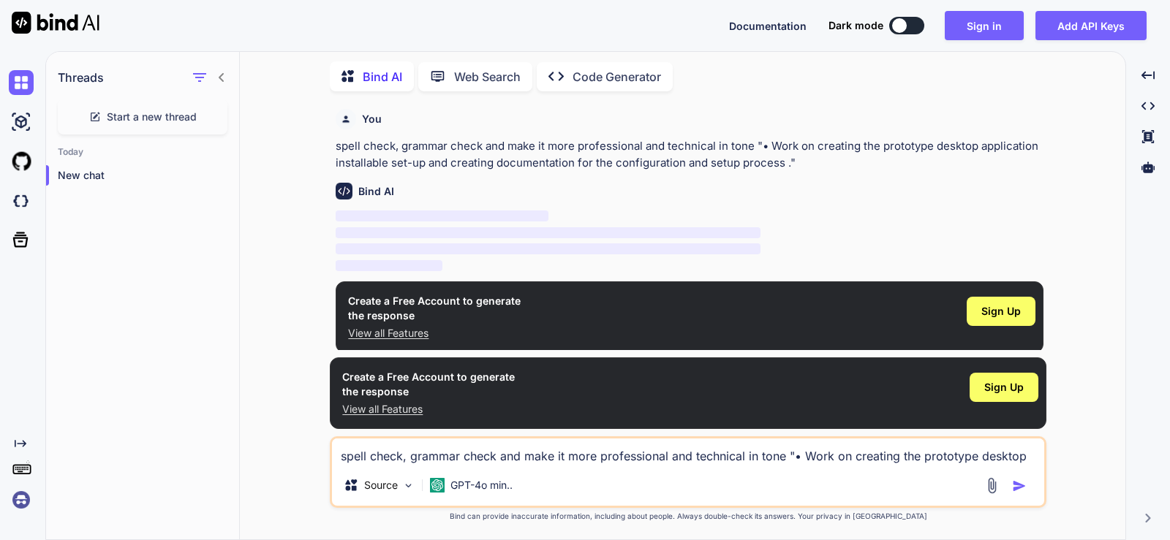
scroll to position [10, 0]
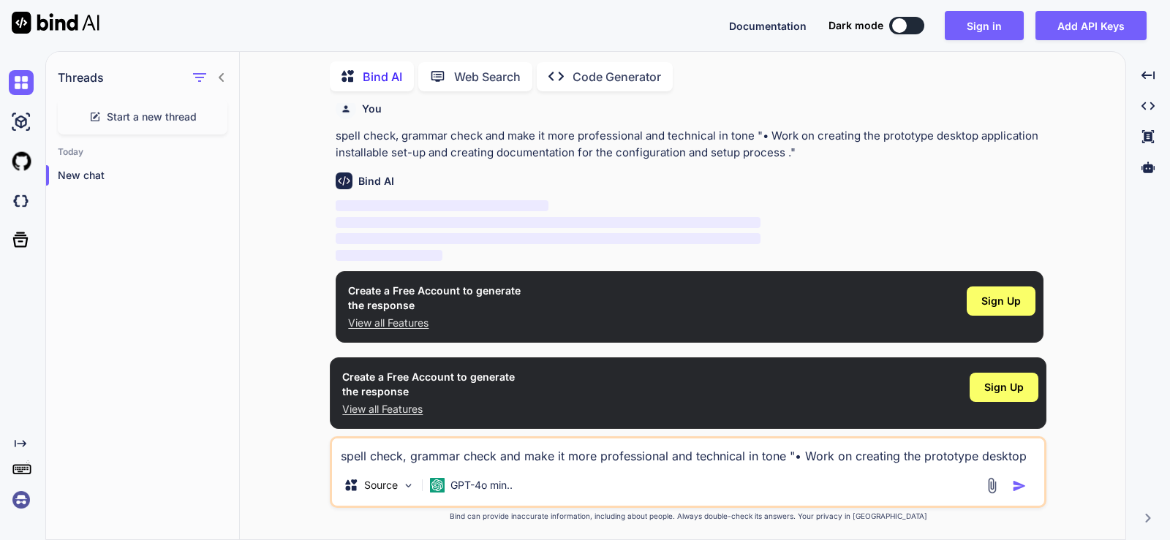
click at [15, 496] on img at bounding box center [21, 500] width 25 height 25
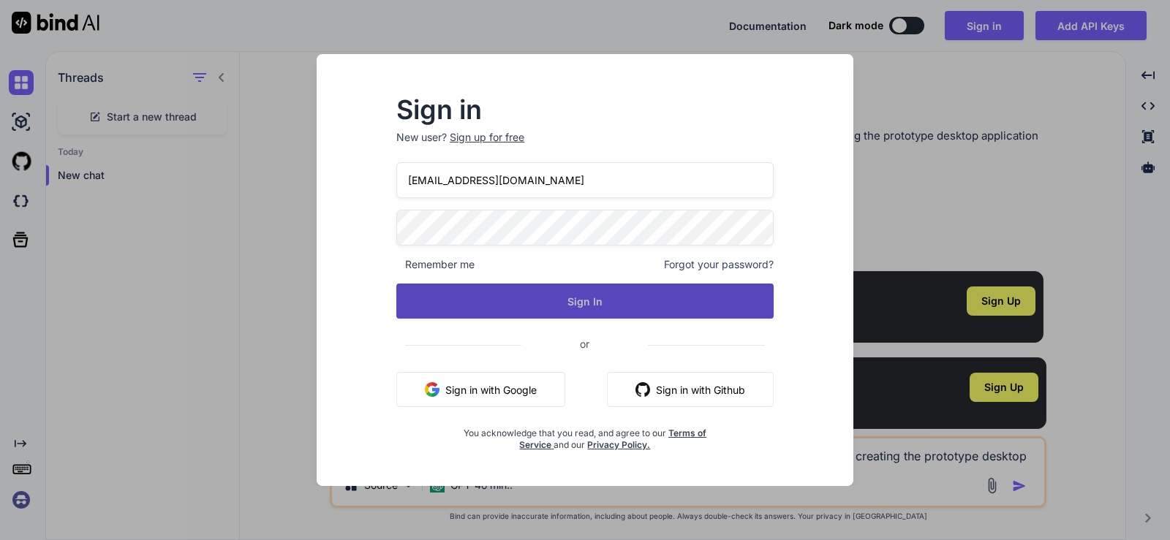
click at [608, 297] on button "Sign In" at bounding box center [584, 301] width 377 height 35
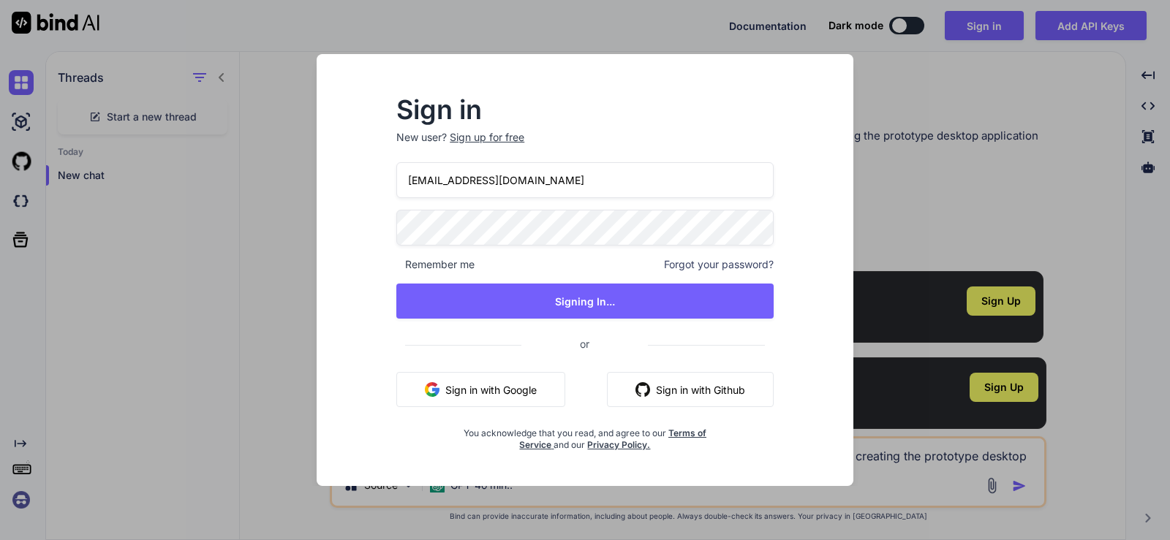
click at [917, 165] on div "Sign in New user? Sign up for free [EMAIL_ADDRESS][DOMAIN_NAME] Remember me For…" at bounding box center [585, 270] width 1170 height 540
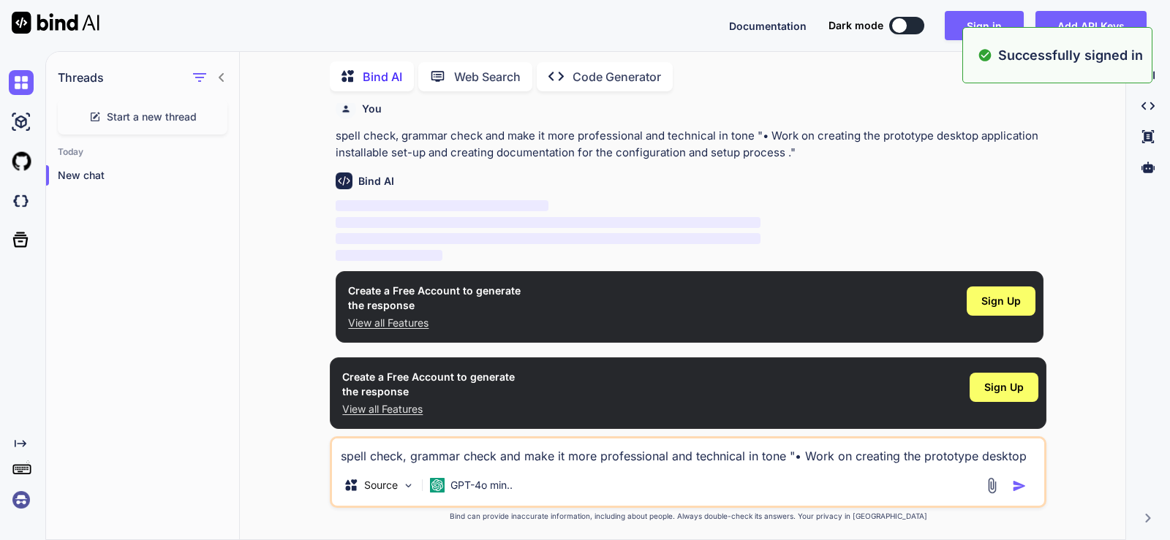
scroll to position [0, 0]
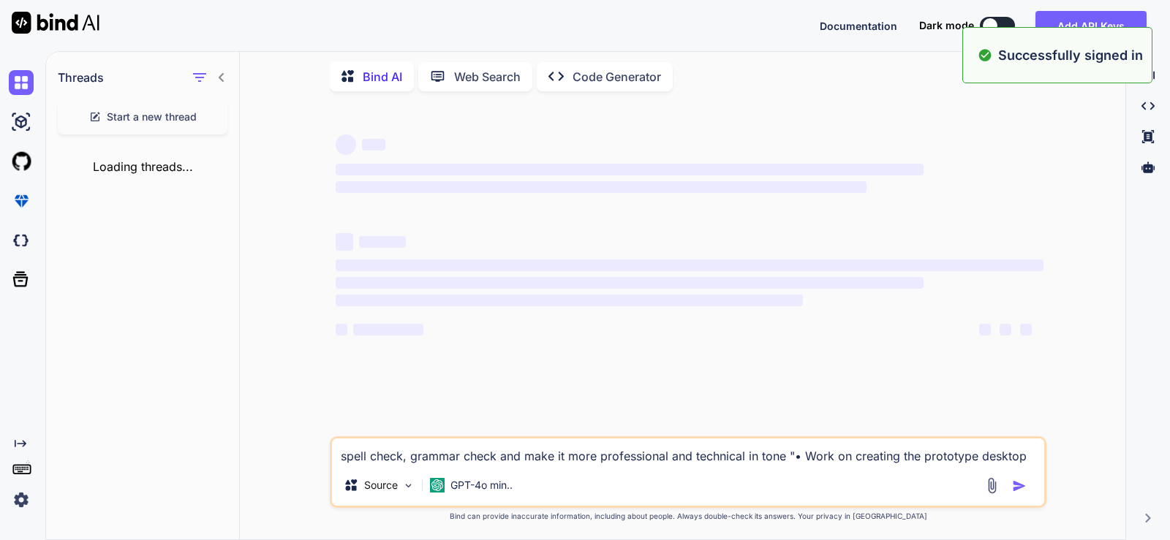
click at [797, 163] on span "‌" at bounding box center [629, 169] width 587 height 15
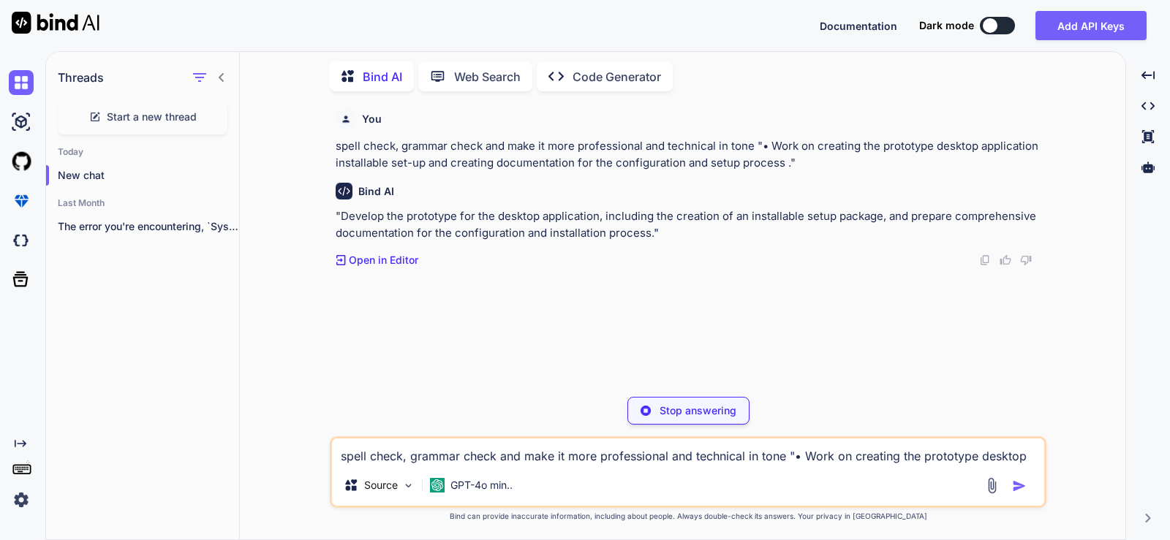
type textarea "x"
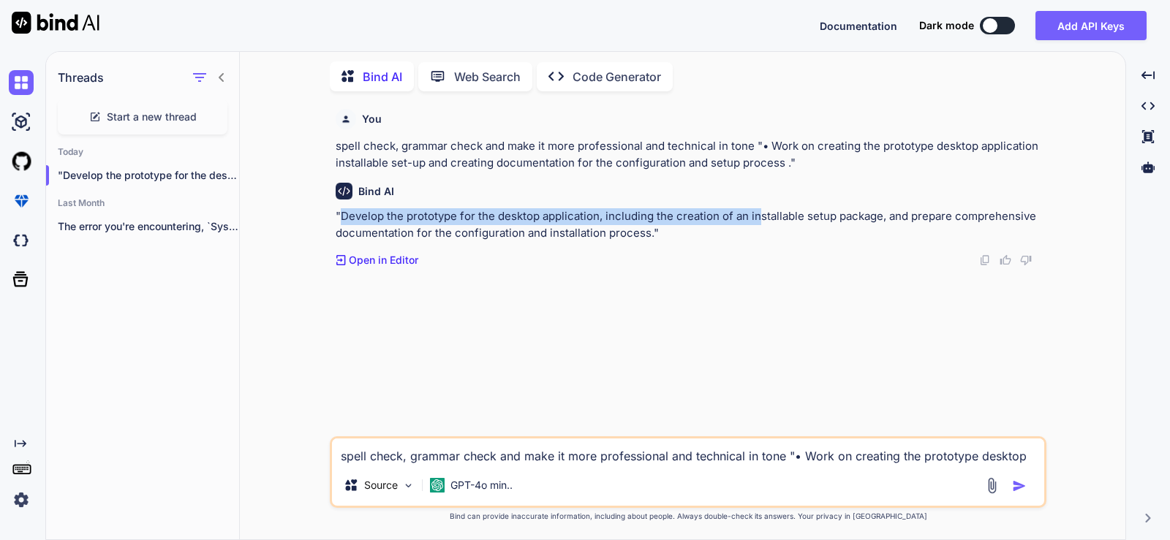
drag, startPoint x: 341, startPoint y: 216, endPoint x: 755, endPoint y: 216, distance: 414.6
click at [755, 216] on p ""Develop the prototype for the desktop application, including the creation of a…" at bounding box center [690, 224] width 708 height 33
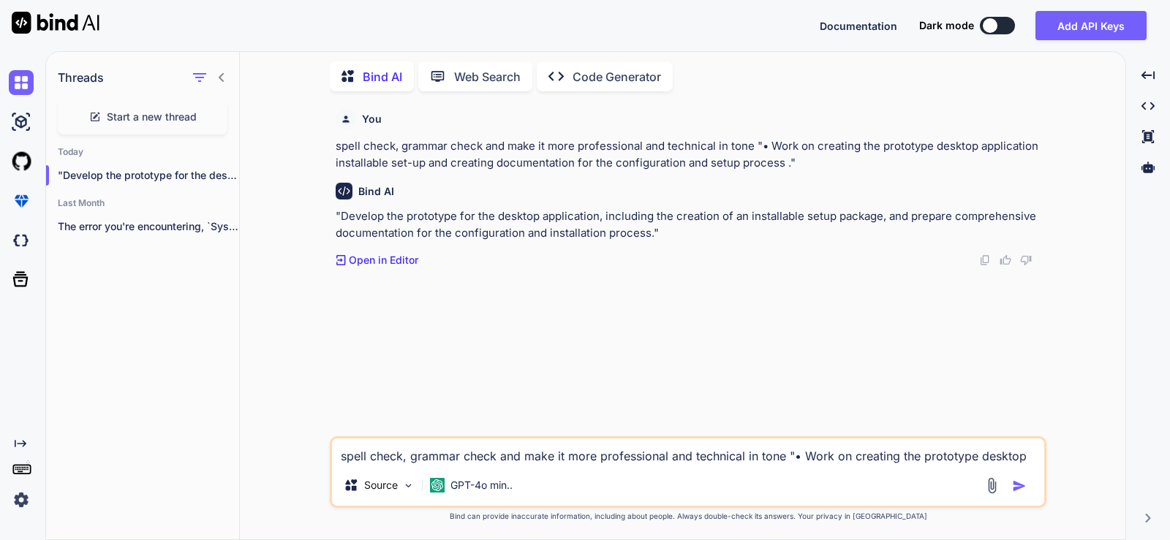
click at [555, 463] on textarea "spell check, grammar check and make it more professional and technical in tone …" at bounding box center [688, 452] width 712 height 26
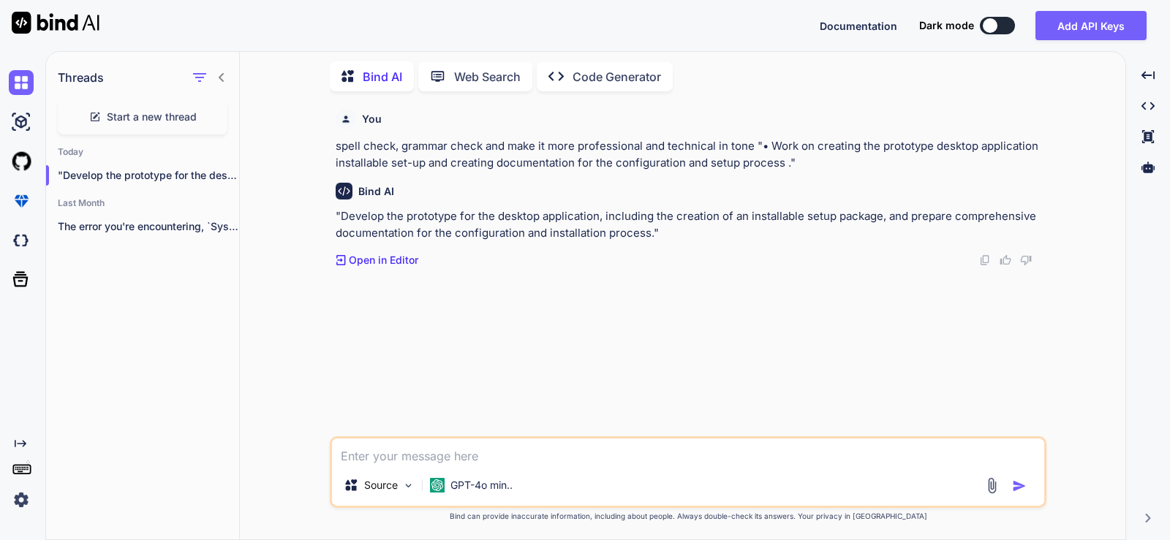
type textarea "n"
type textarea "x"
type textarea "no"
type textarea "x"
type textarea "no"
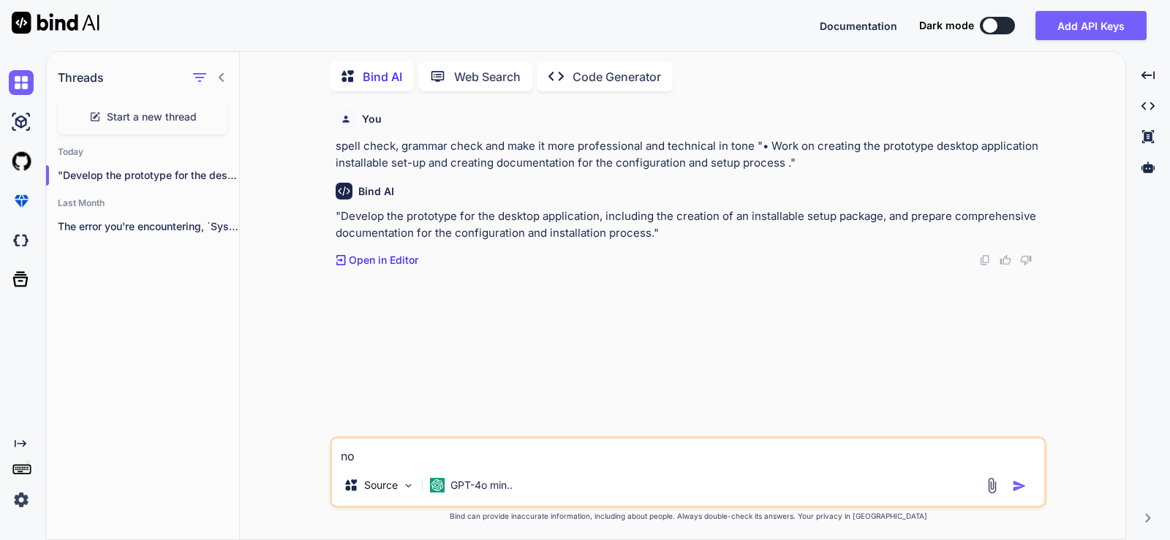
type textarea "x"
type textarea "no i"
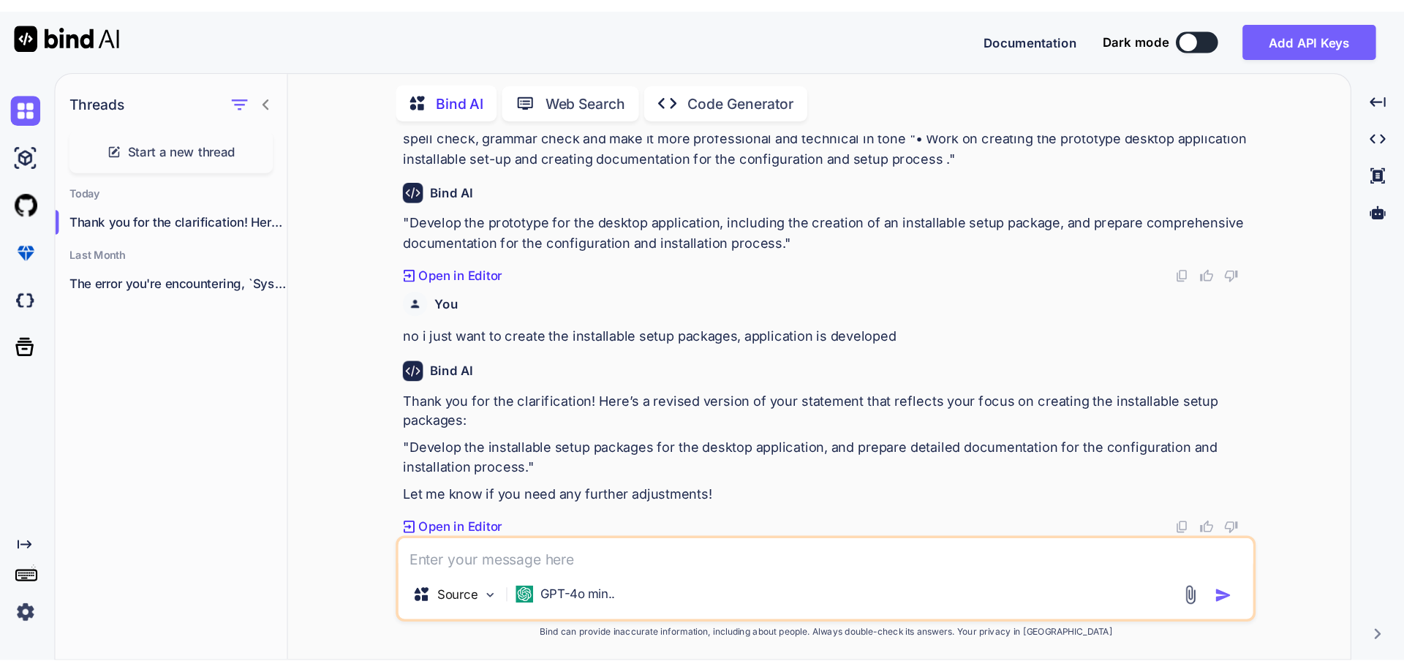
scroll to position [40, 0]
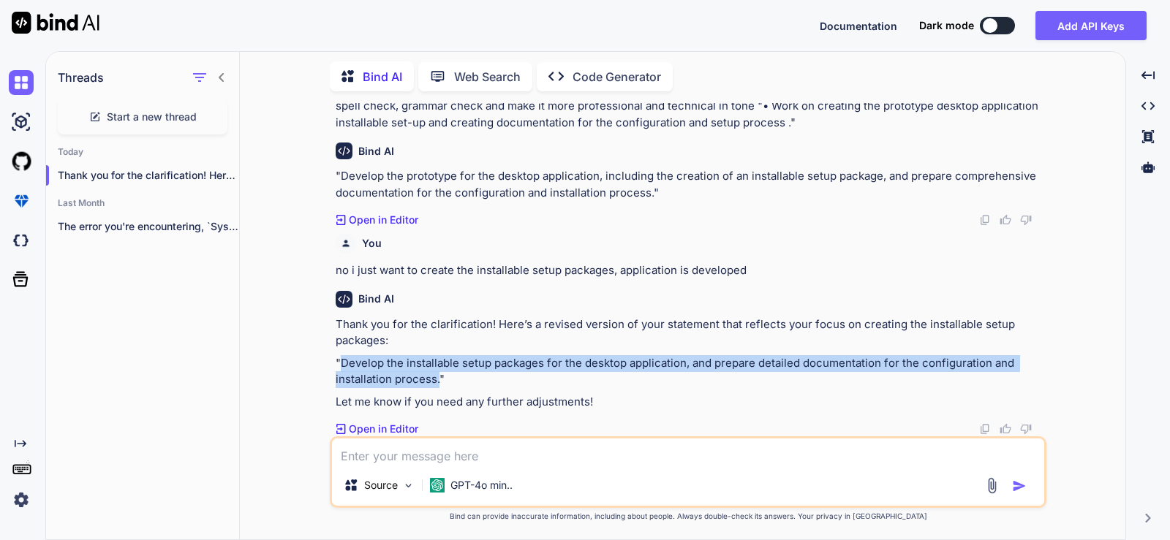
drag, startPoint x: 341, startPoint y: 362, endPoint x: 439, endPoint y: 387, distance: 101.1
click at [439, 387] on p ""Develop the installable setup packages for the desktop application, and prepar…" at bounding box center [690, 371] width 708 height 33
copy p "Develop the installable setup packages for the desktop application, and prepare…"
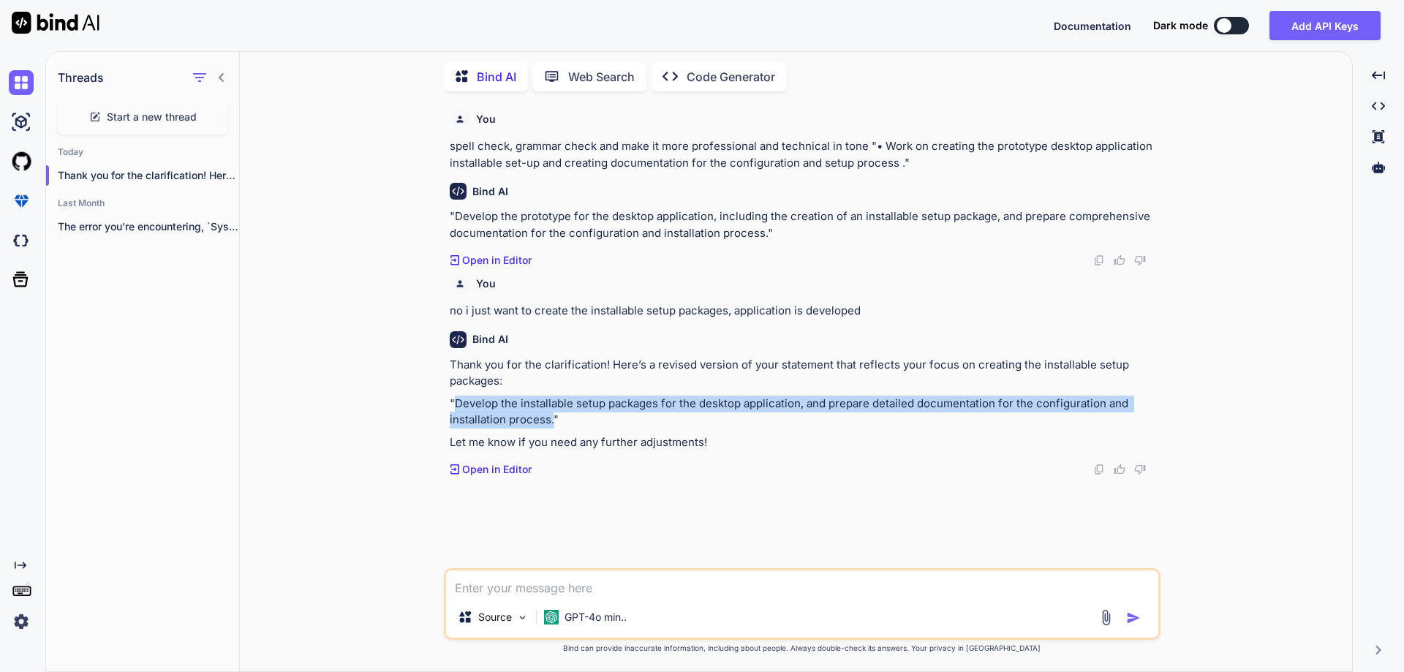
scroll to position [0, 0]
